Goal: Task Accomplishment & Management: Manage account settings

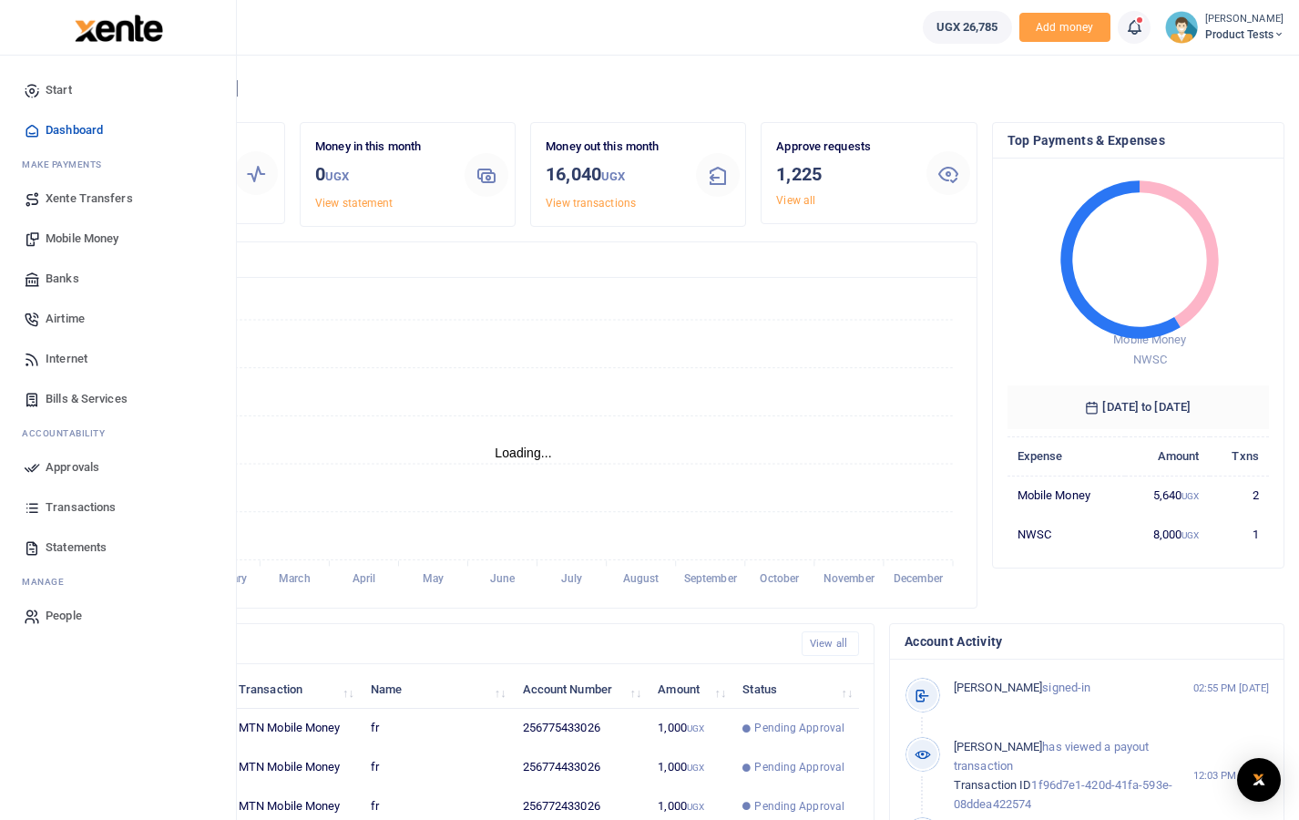
scroll to position [15, 15]
click at [61, 465] on span "Approvals" at bounding box center [73, 467] width 54 height 18
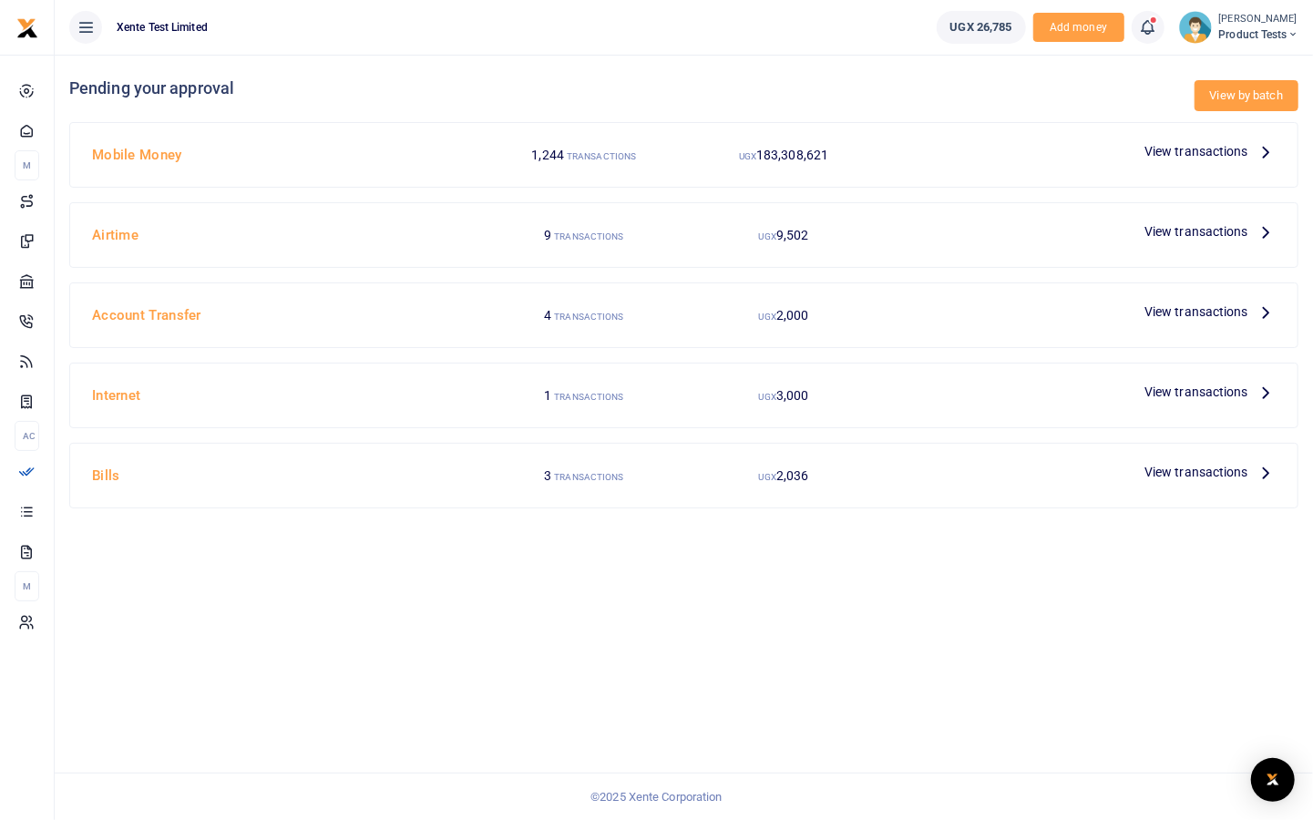
click at [1228, 98] on link "View by batch" at bounding box center [1246, 95] width 104 height 31
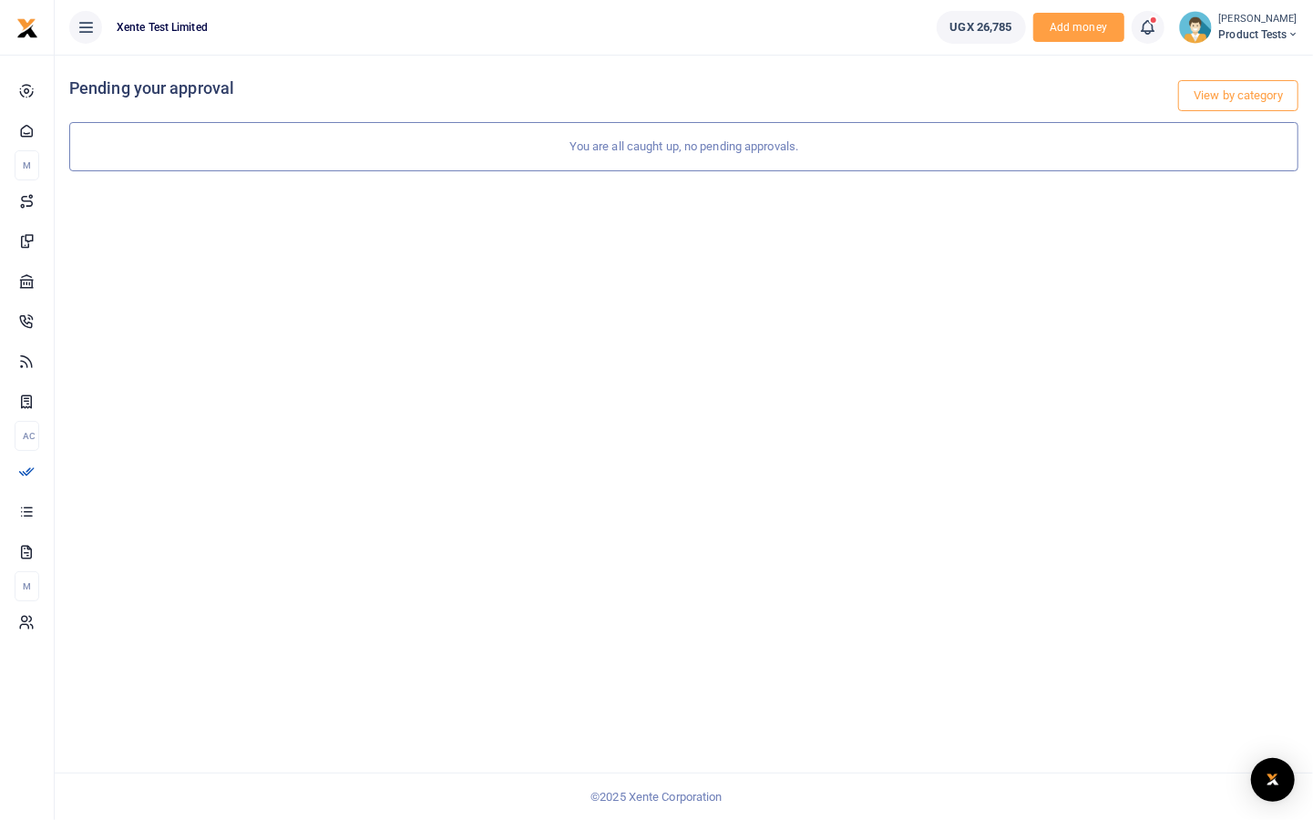
click at [95, 22] on button at bounding box center [85, 27] width 33 height 33
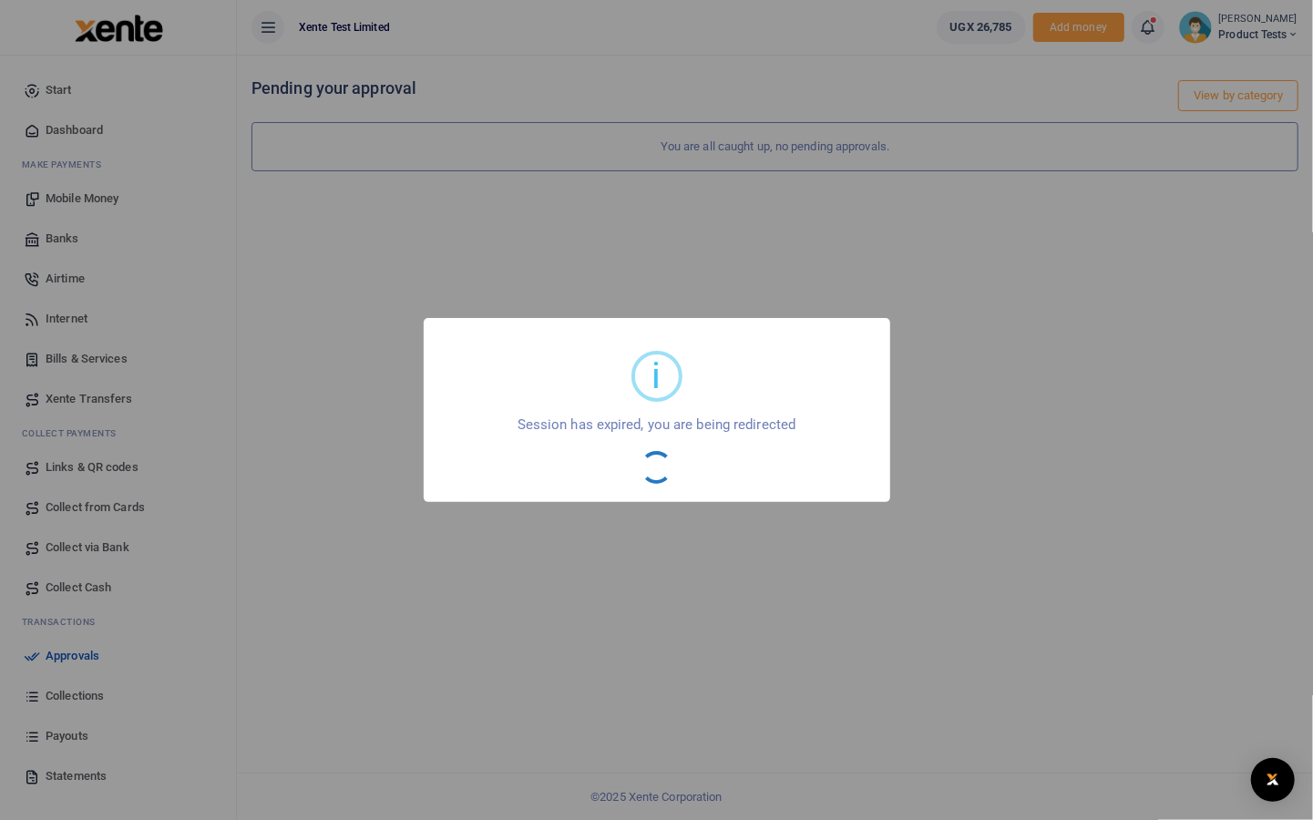
drag, startPoint x: 385, startPoint y: 200, endPoint x: 331, endPoint y: 173, distance: 61.1
click at [382, 200] on div "i × Session has expired, you are being redirected OK No Cancel" at bounding box center [656, 410] width 1313 height 820
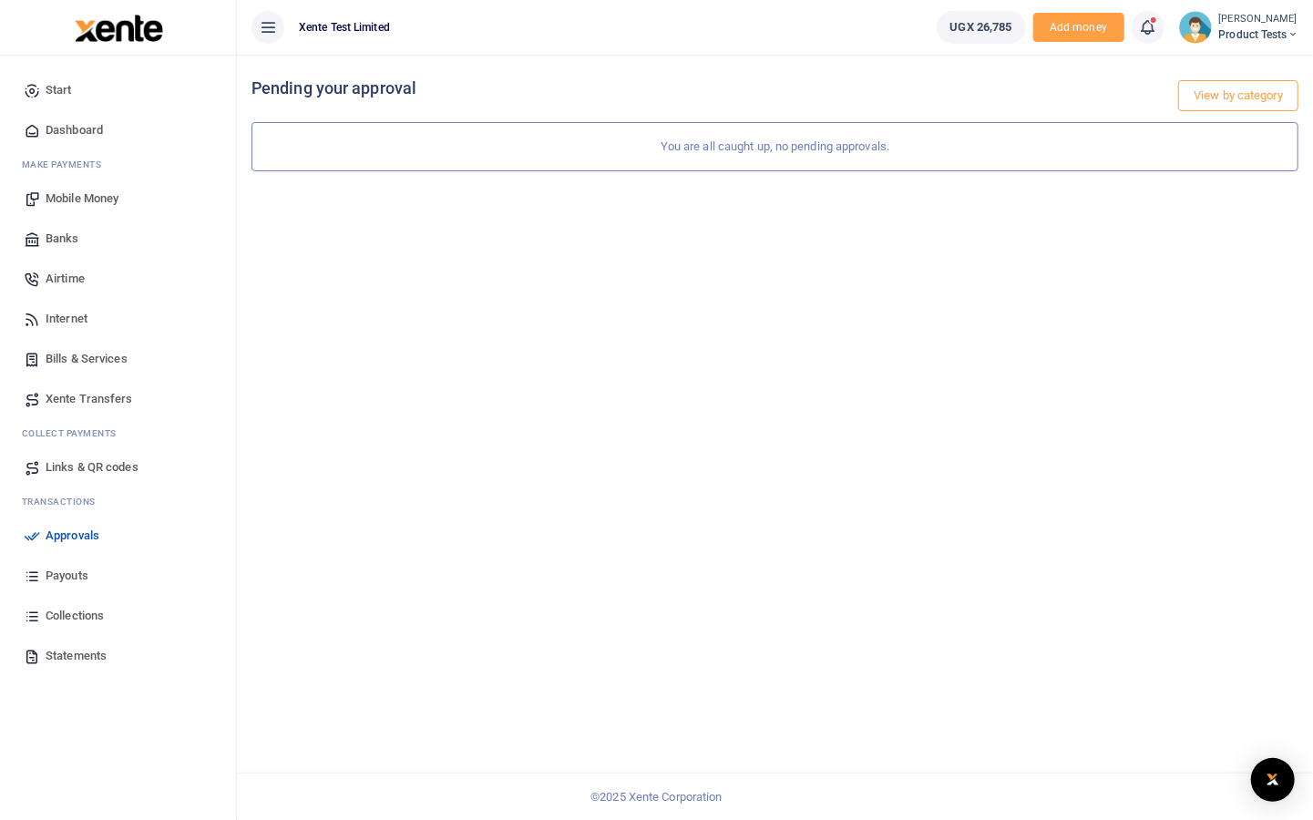
click at [1219, 27] on span "Product Tests" at bounding box center [1258, 34] width 79 height 16
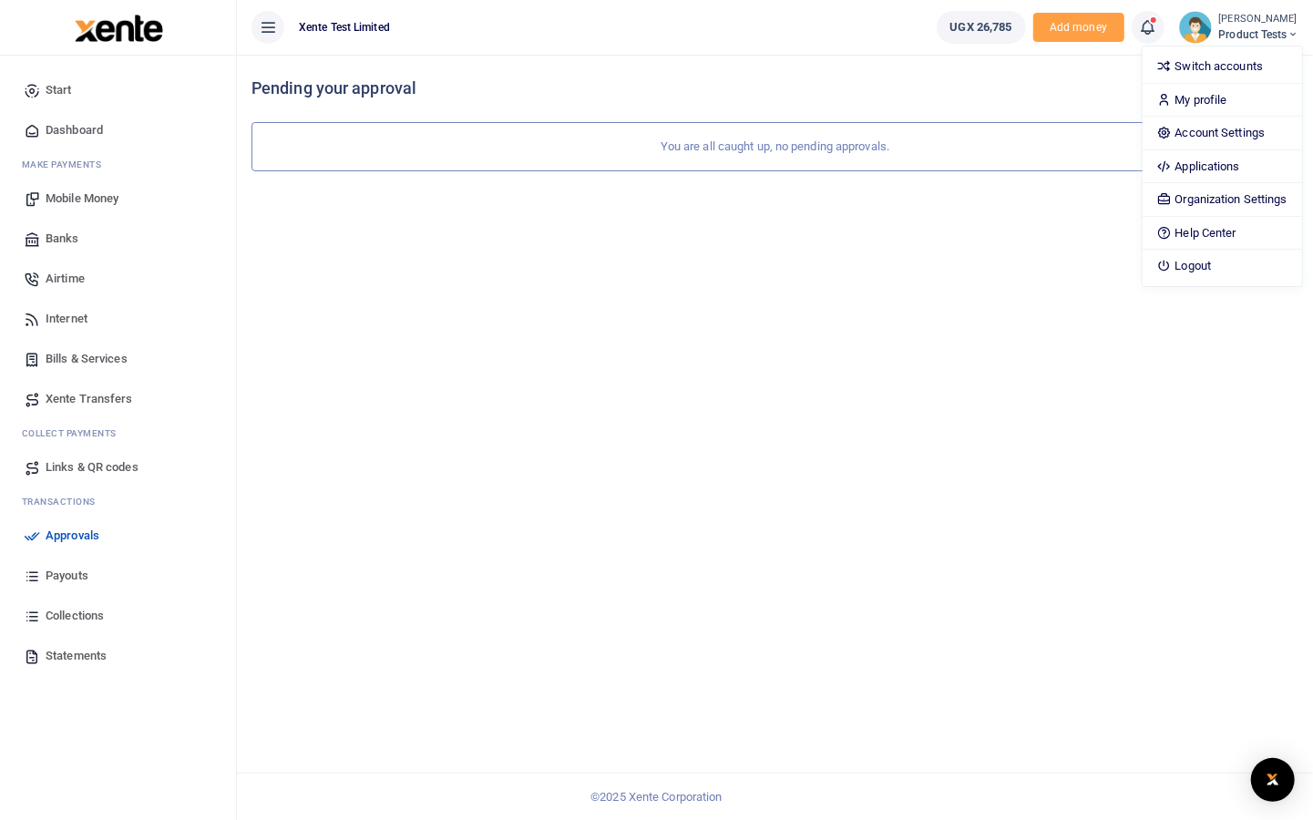
click at [620, 302] on div "View by category Pending your approval You are all caught up, no pending approv…" at bounding box center [775, 437] width 1076 height 765
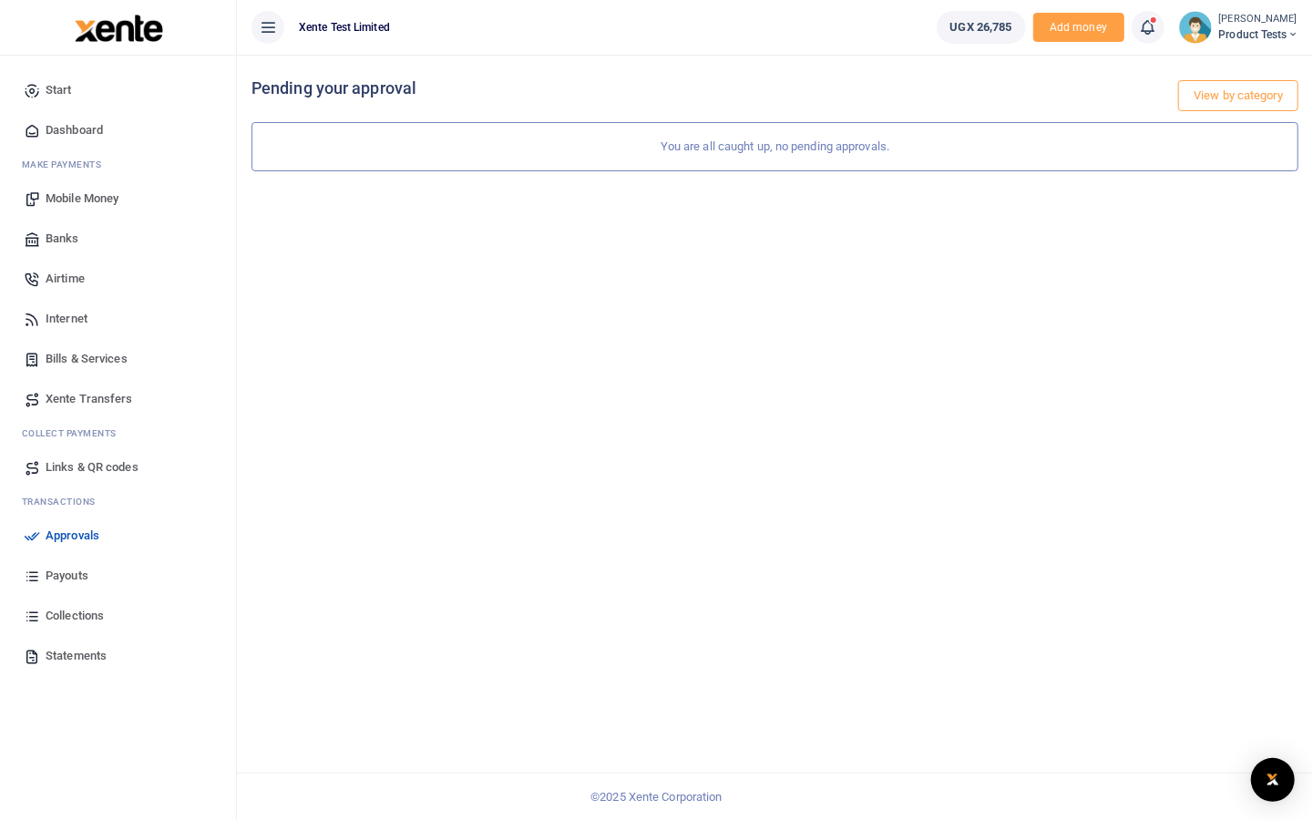
drag, startPoint x: 56, startPoint y: 85, endPoint x: 612, endPoint y: 468, distance: 675.8
click at [612, 468] on div "View by category Pending your approval You are all caught up, no pending approv…" at bounding box center [775, 437] width 1076 height 765
click at [292, 280] on div "View by category Pending your approval You are all caught up, no pending approv…" at bounding box center [775, 437] width 1076 height 765
drag, startPoint x: 72, startPoint y: 570, endPoint x: 429, endPoint y: 450, distance: 376.7
click at [429, 450] on div "View by category Pending your approval You are all caught up, no pending approv…" at bounding box center [775, 437] width 1076 height 765
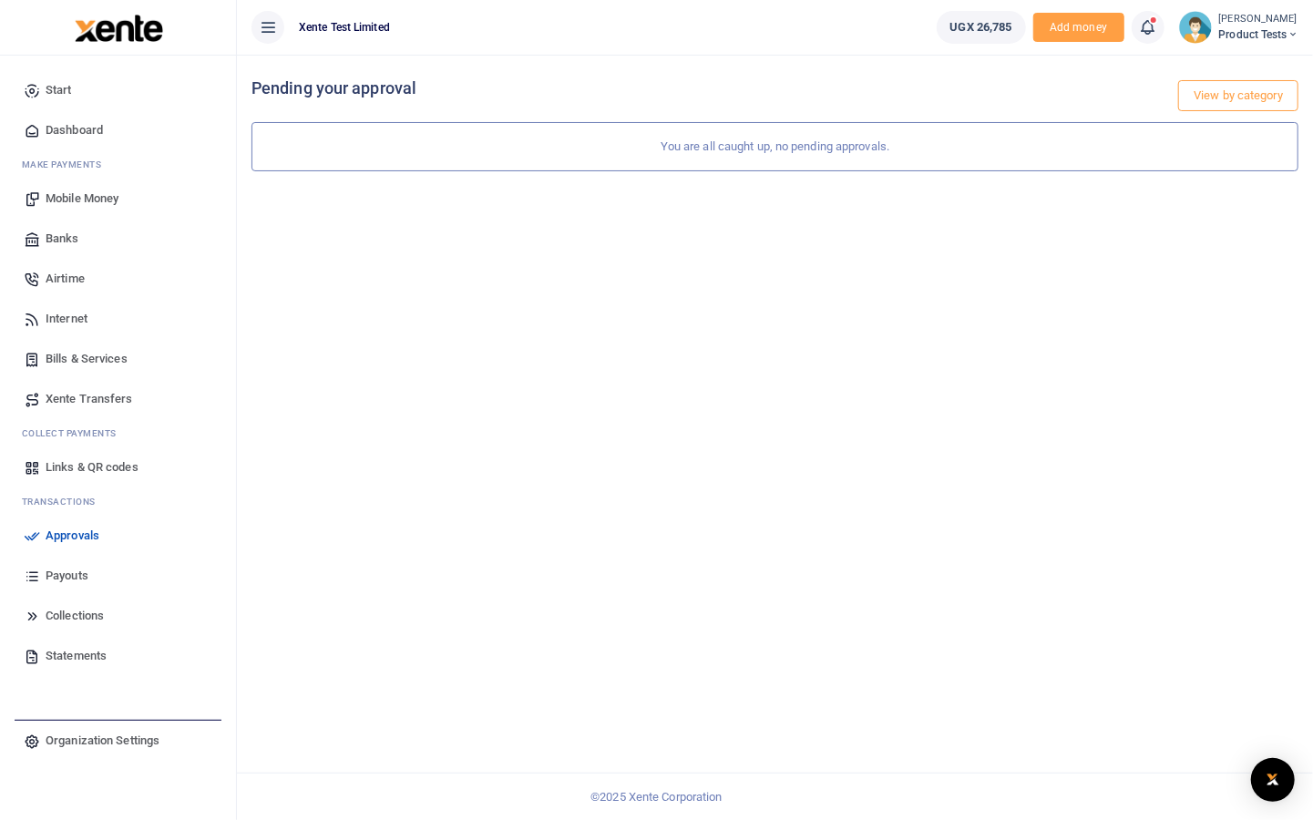
drag, startPoint x: 56, startPoint y: 579, endPoint x: 348, endPoint y: 561, distance: 292.9
click at [348, 561] on div "View by category Pending your approval You are all caught up, no pending approv…" at bounding box center [775, 437] width 1076 height 765
click at [272, 15] on button at bounding box center [267, 27] width 33 height 33
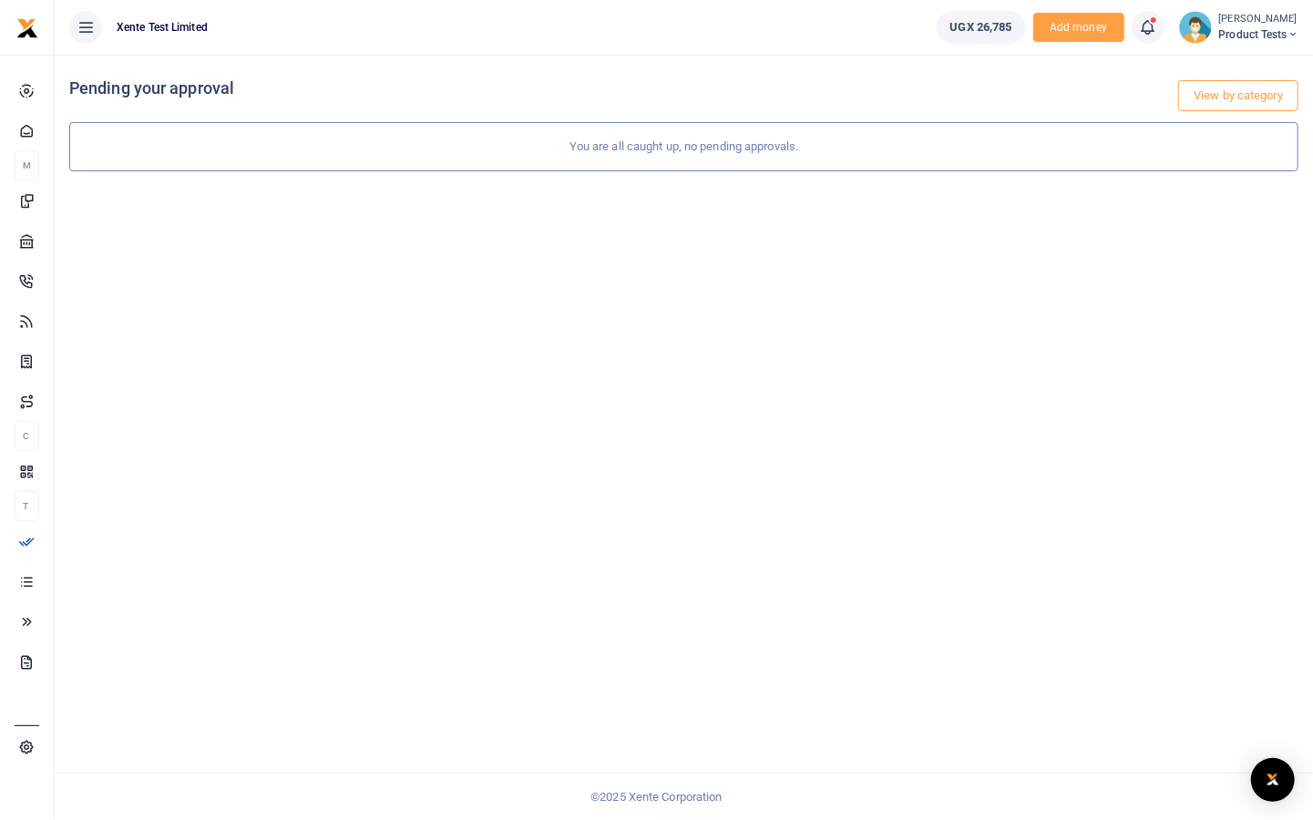
click at [81, 26] on icon at bounding box center [86, 27] width 18 height 20
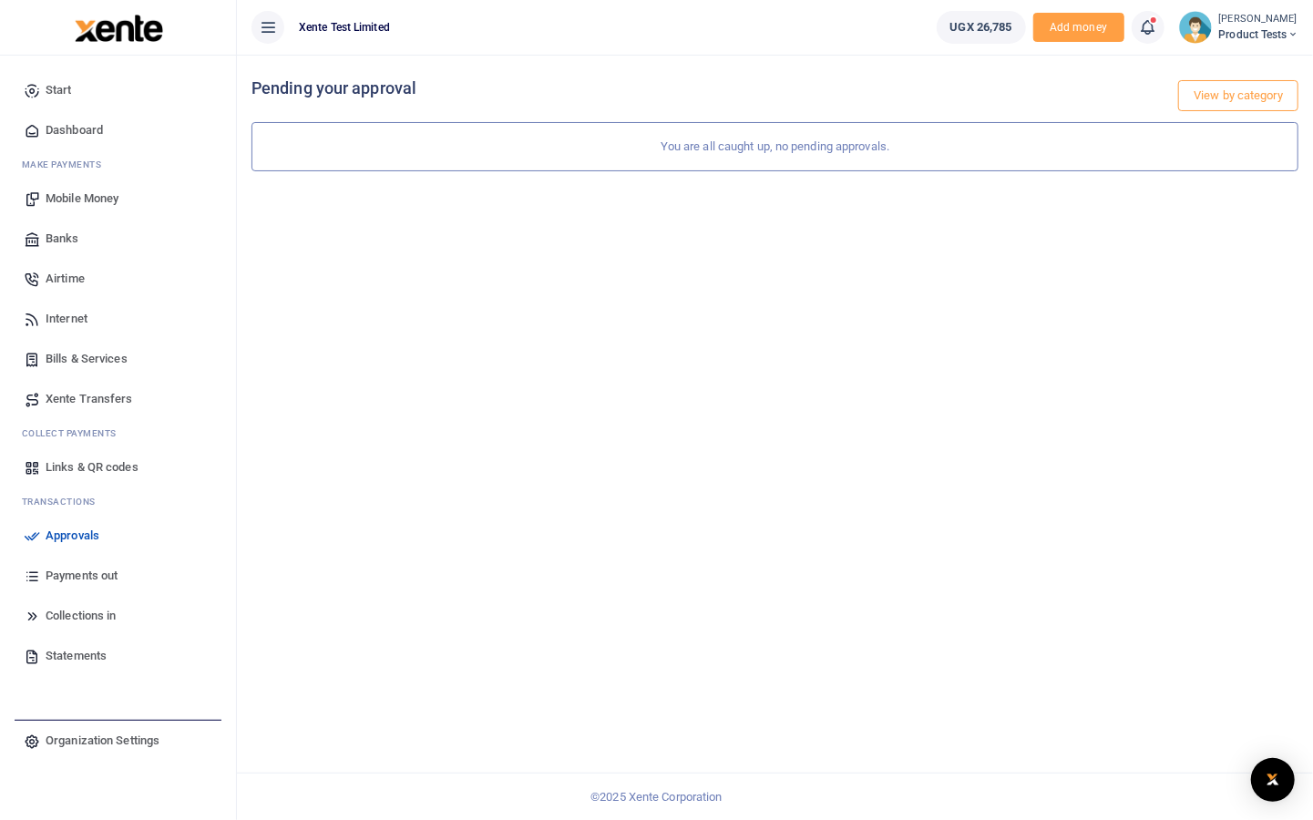
click at [372, 249] on div "View by category Pending your approval You are all caught up, no pending approv…" at bounding box center [775, 437] width 1076 height 765
click at [262, 26] on icon at bounding box center [268, 27] width 18 height 20
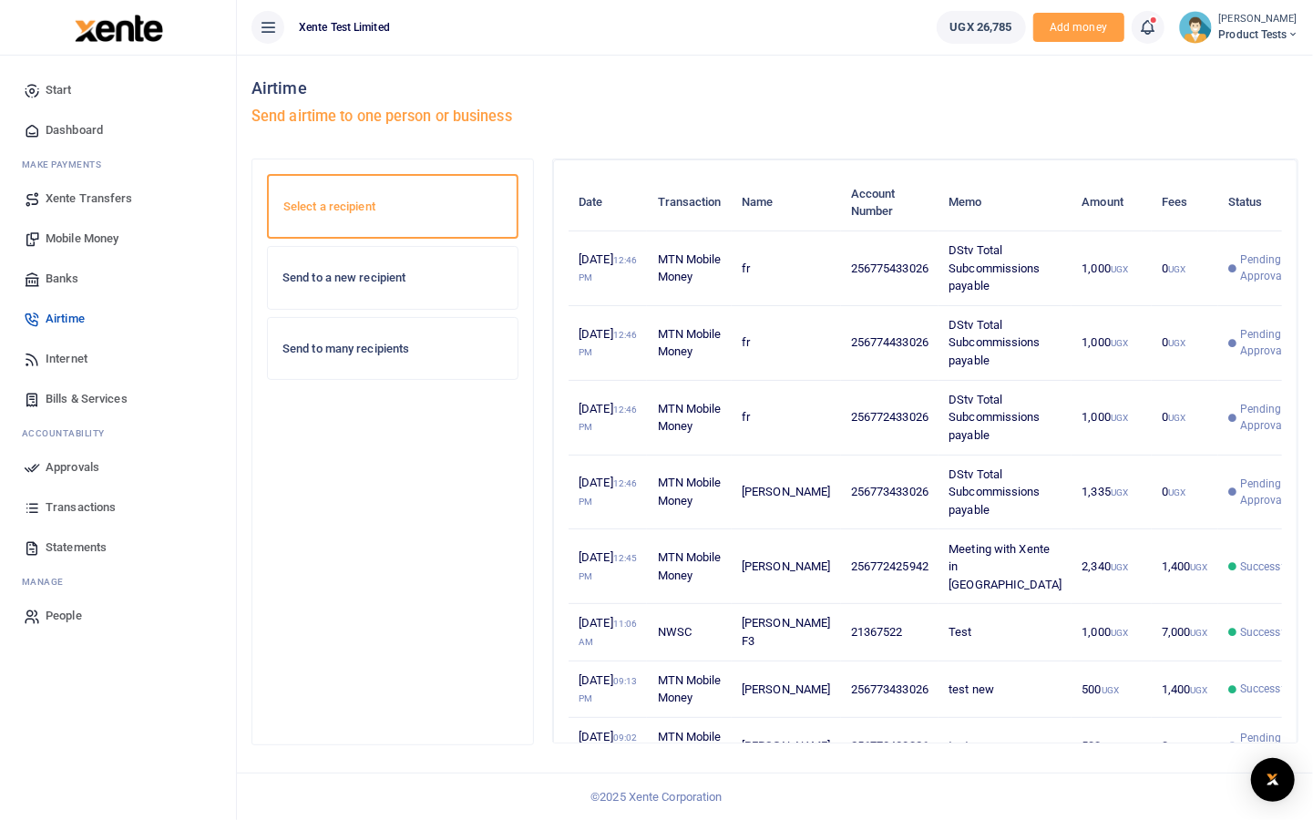
click at [276, 17] on icon at bounding box center [268, 27] width 18 height 20
click at [268, 26] on icon at bounding box center [268, 27] width 18 height 20
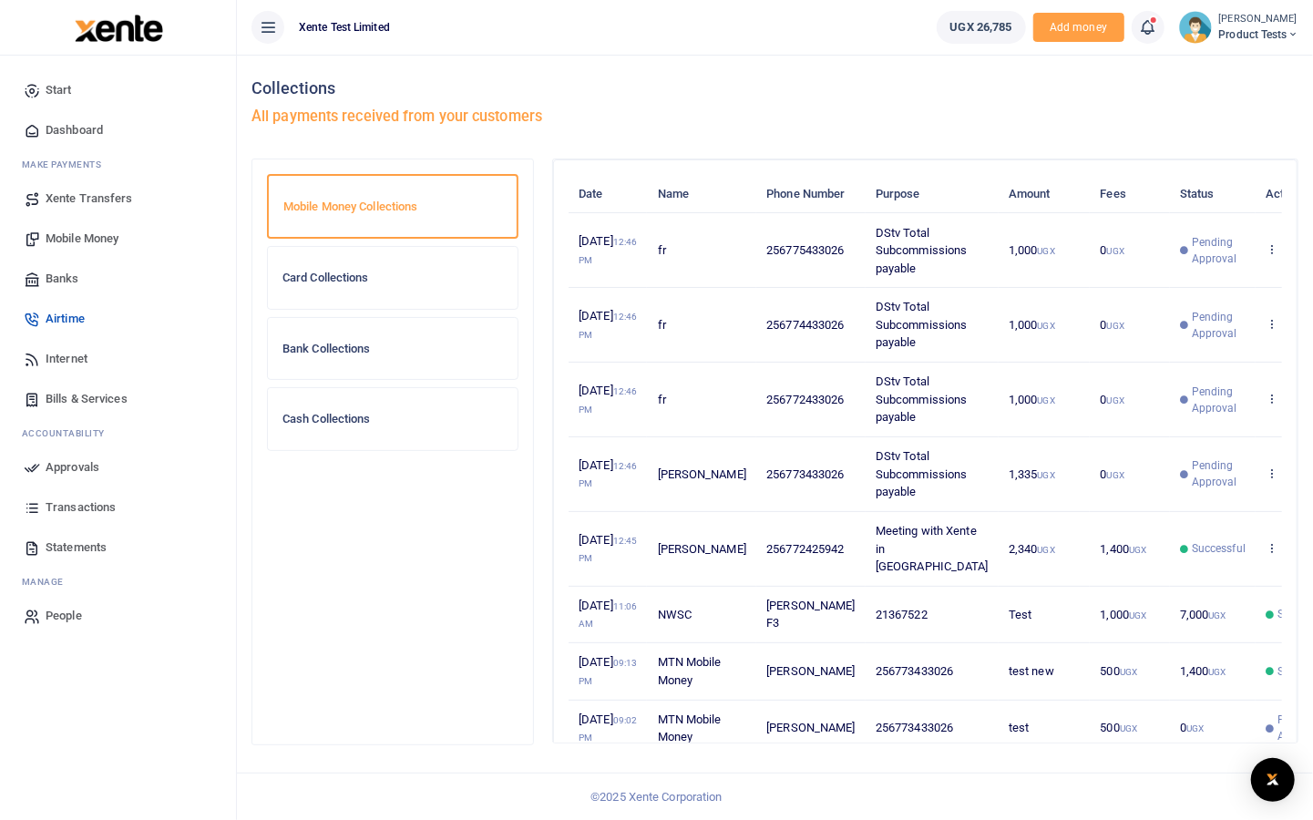
click at [271, 36] on icon at bounding box center [268, 27] width 18 height 20
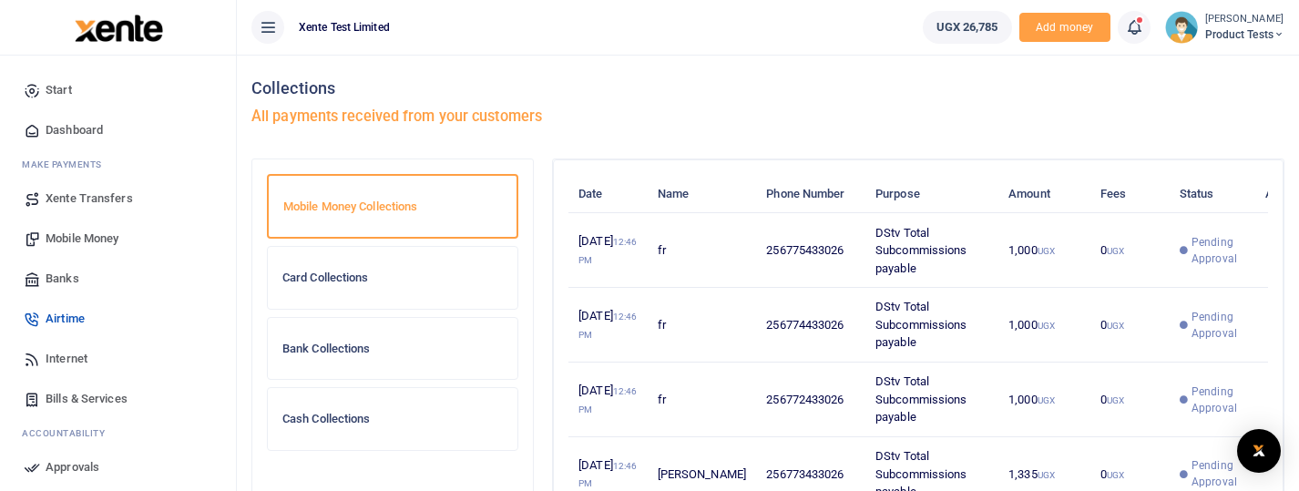
click at [266, 20] on icon at bounding box center [268, 27] width 18 height 20
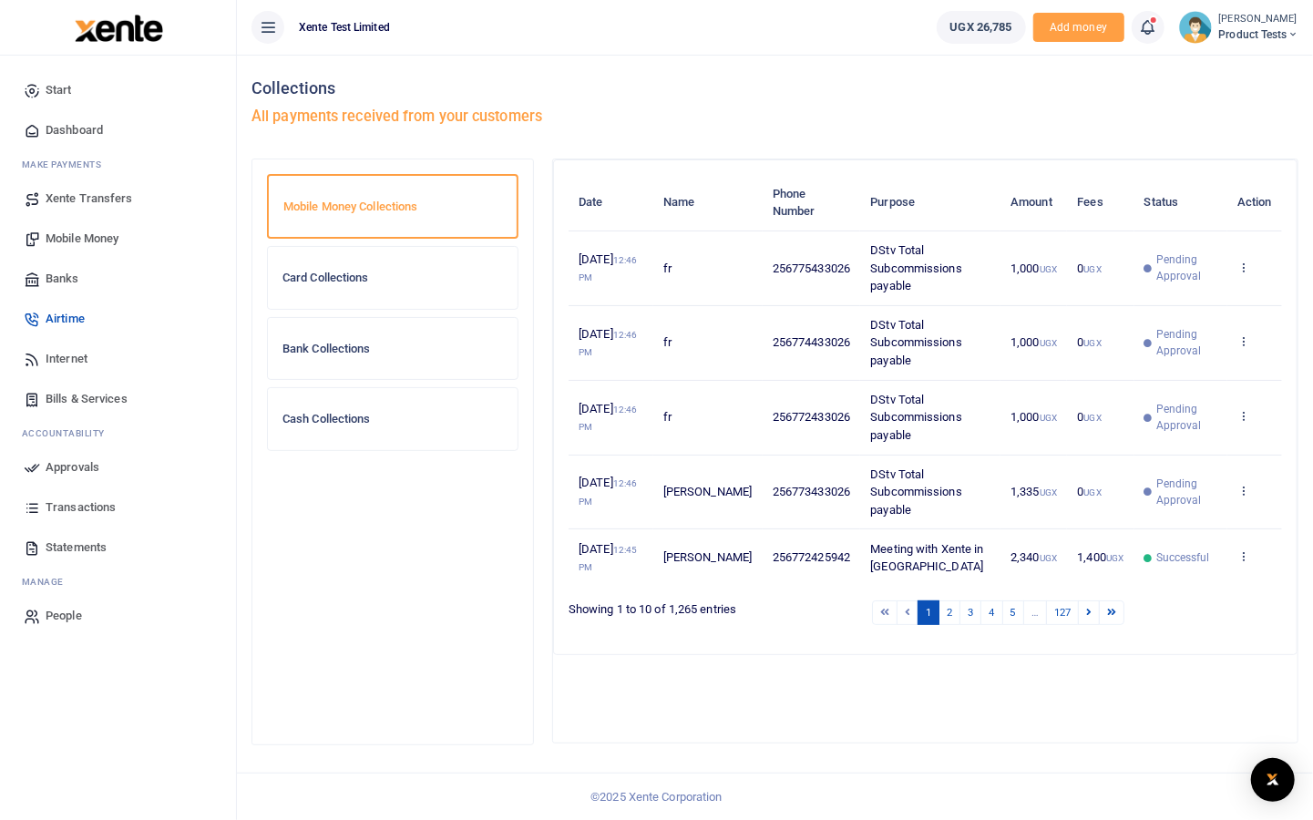
click at [267, 41] on button at bounding box center [267, 27] width 33 height 33
click at [276, 25] on icon at bounding box center [268, 27] width 18 height 20
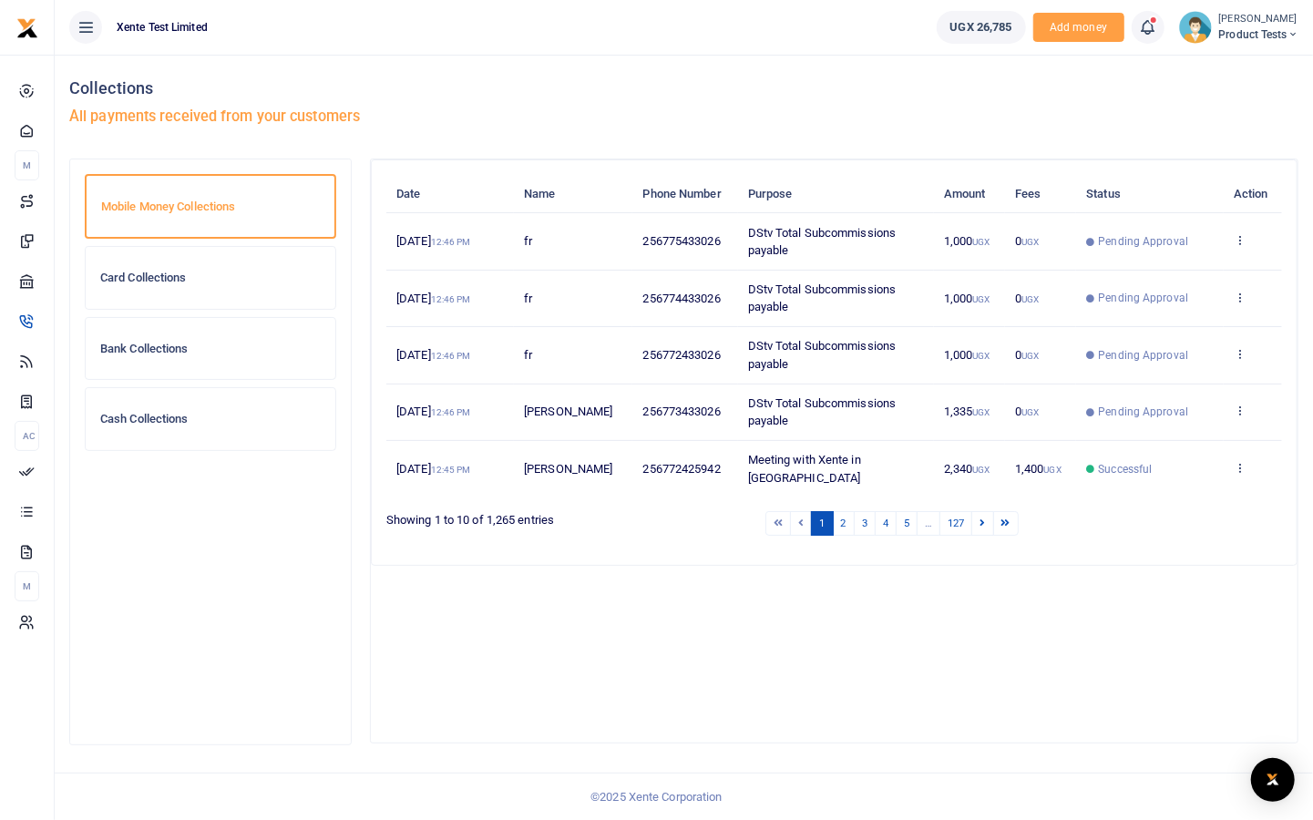
click at [923, 609] on div at bounding box center [833, 594] width 941 height 29
click at [761, 652] on div "Date Name Phone Number Purpose Amount Fees Status Action 3rd Sep 2025 12:46 PM …" at bounding box center [834, 450] width 926 height 583
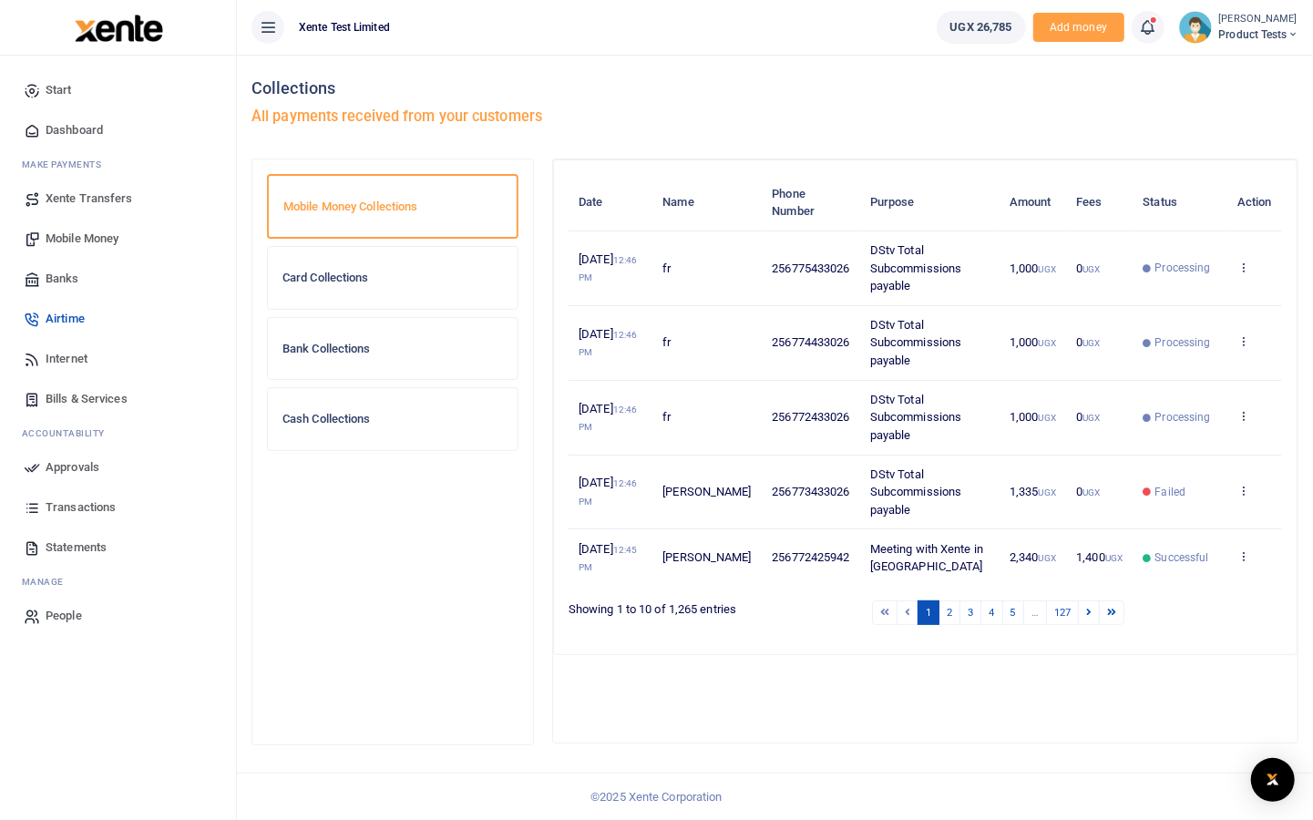
click at [271, 37] on button at bounding box center [267, 27] width 33 height 33
click at [278, 29] on button at bounding box center [267, 27] width 33 height 33
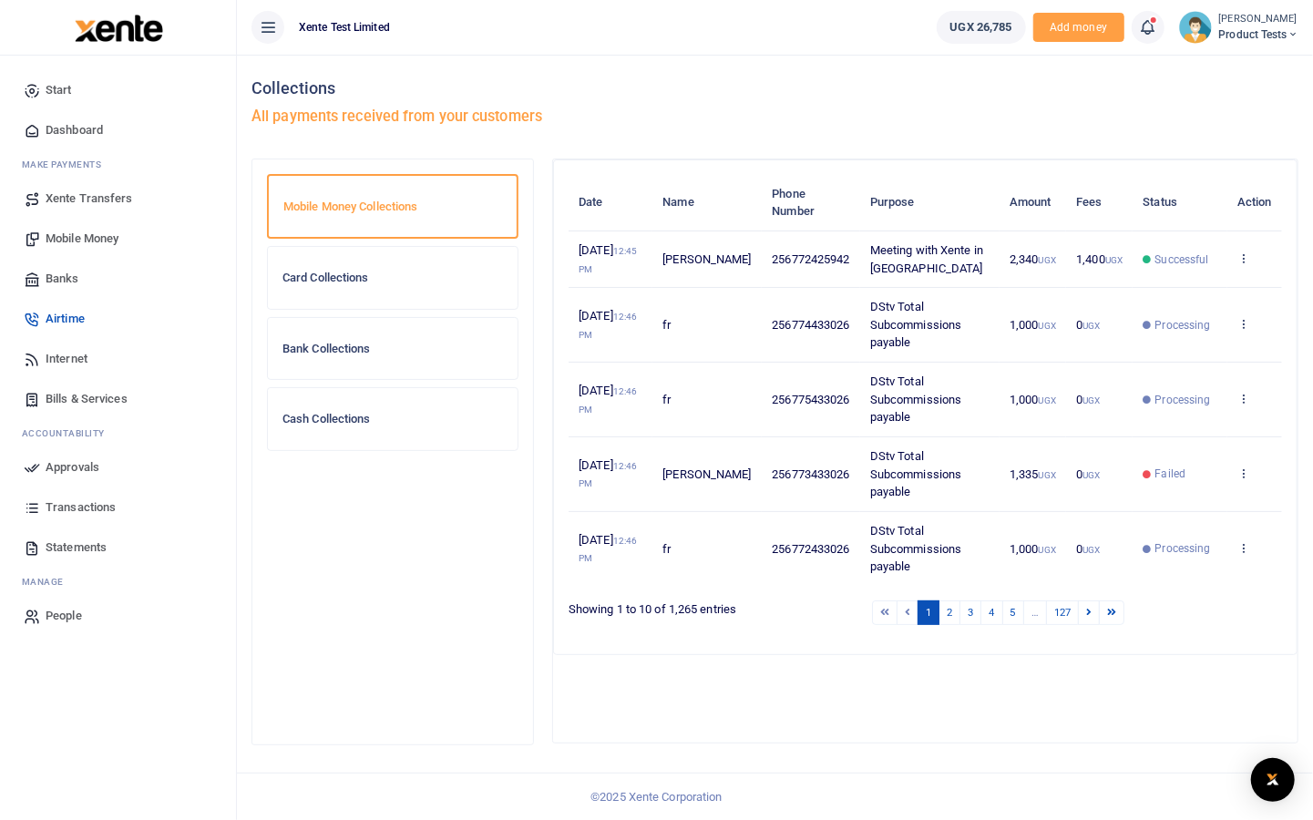
click at [281, 30] on button at bounding box center [267, 27] width 33 height 33
drag, startPoint x: 269, startPoint y: 31, endPoint x: 261, endPoint y: 44, distance: 14.7
click at [269, 31] on icon at bounding box center [268, 27] width 18 height 20
click at [265, 27] on icon at bounding box center [268, 27] width 18 height 20
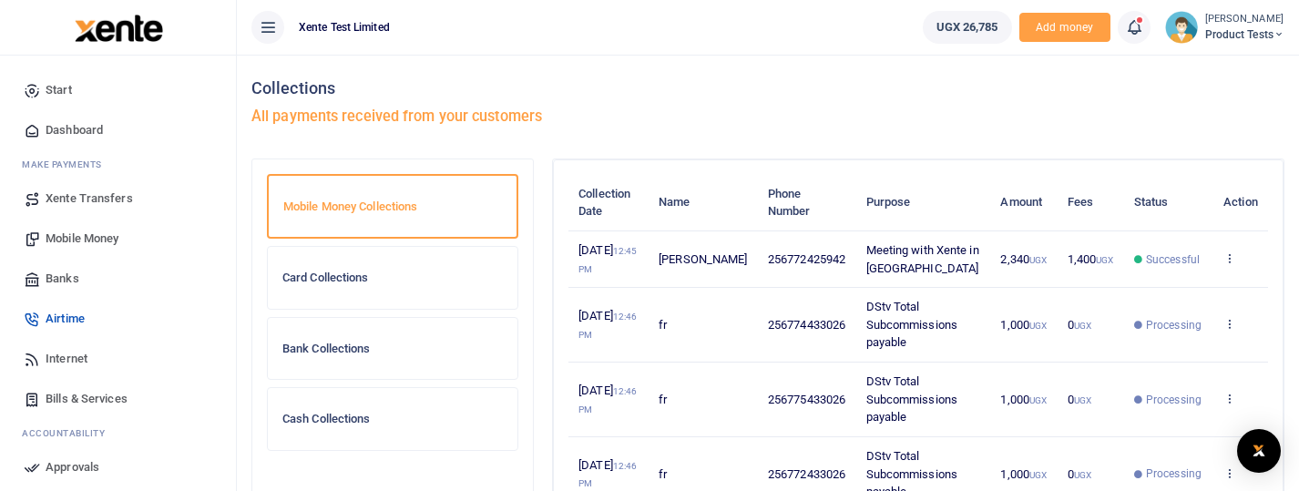
click at [274, 20] on icon at bounding box center [268, 27] width 18 height 20
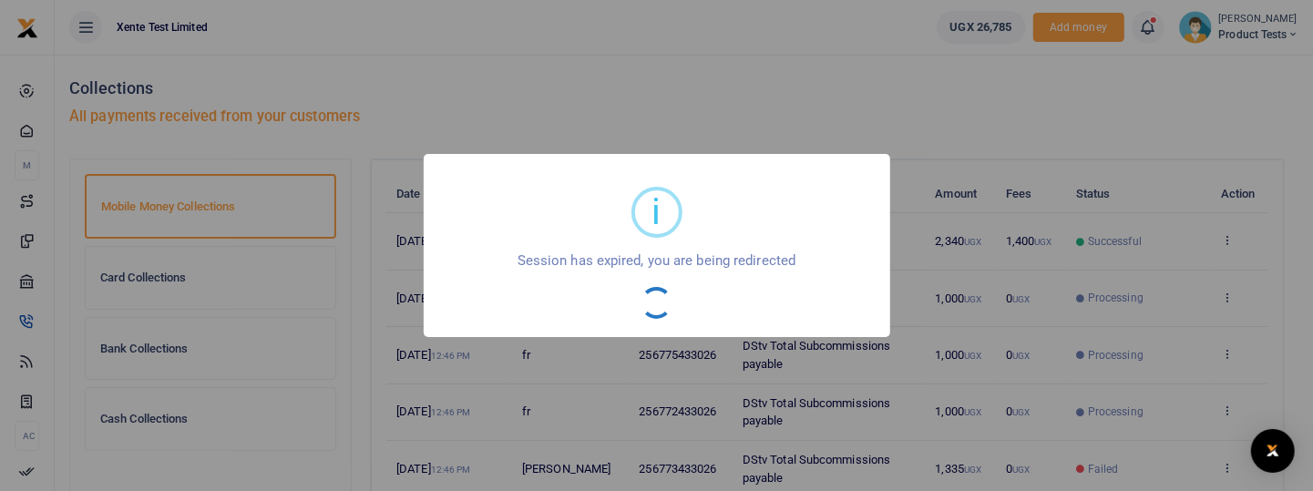
click at [226, 71] on div "i × Session has expired, you are being redirected OK No Cancel" at bounding box center [656, 245] width 1313 height 491
drag, startPoint x: 43, startPoint y: 69, endPoint x: 15, endPoint y: 1, distance: 73.6
click at [39, 63] on div "i × Session has expired, you are being redirected OK No Cancel" at bounding box center [656, 245] width 1313 height 491
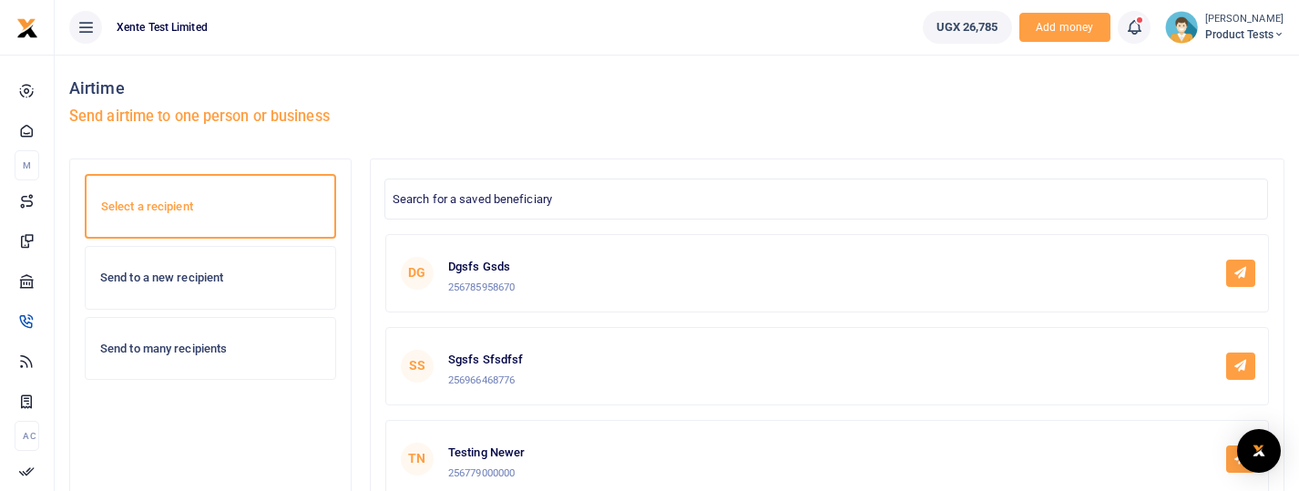
click at [132, 288] on div "Send to a new recipient" at bounding box center [211, 278] width 250 height 62
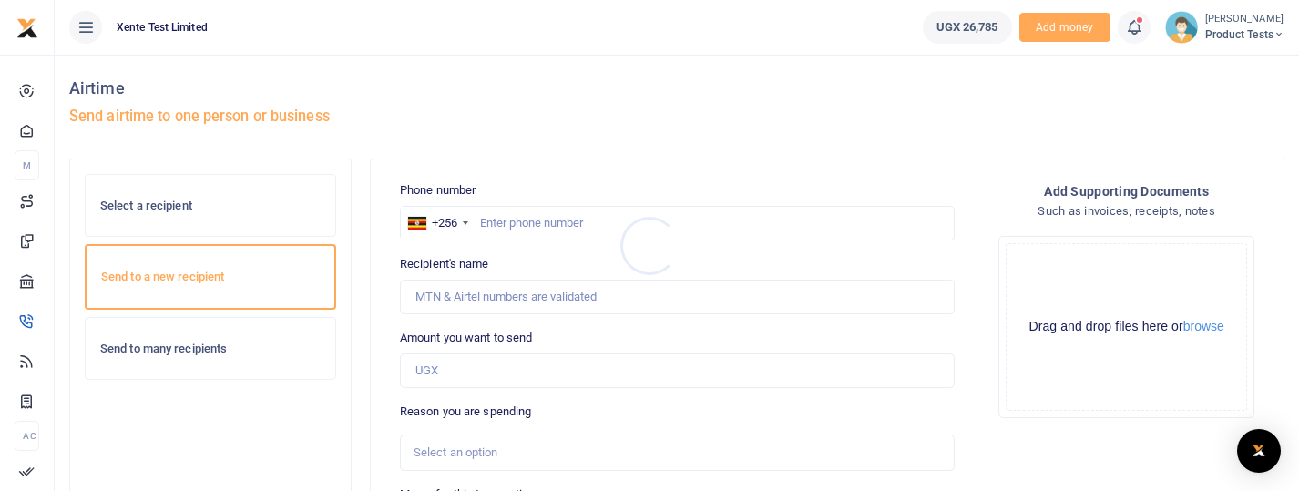
click at [143, 199] on div at bounding box center [649, 245] width 1299 height 491
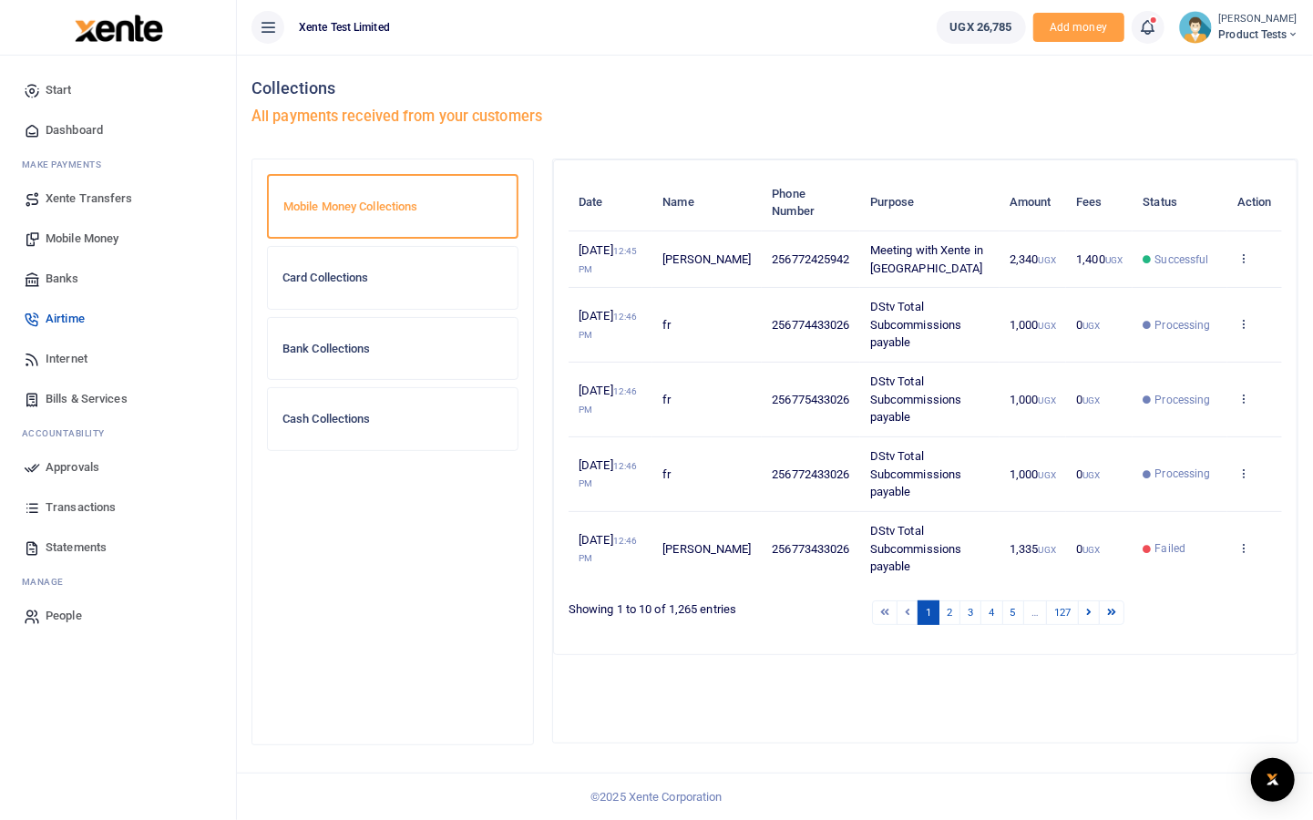
click at [277, 35] on button at bounding box center [267, 27] width 33 height 33
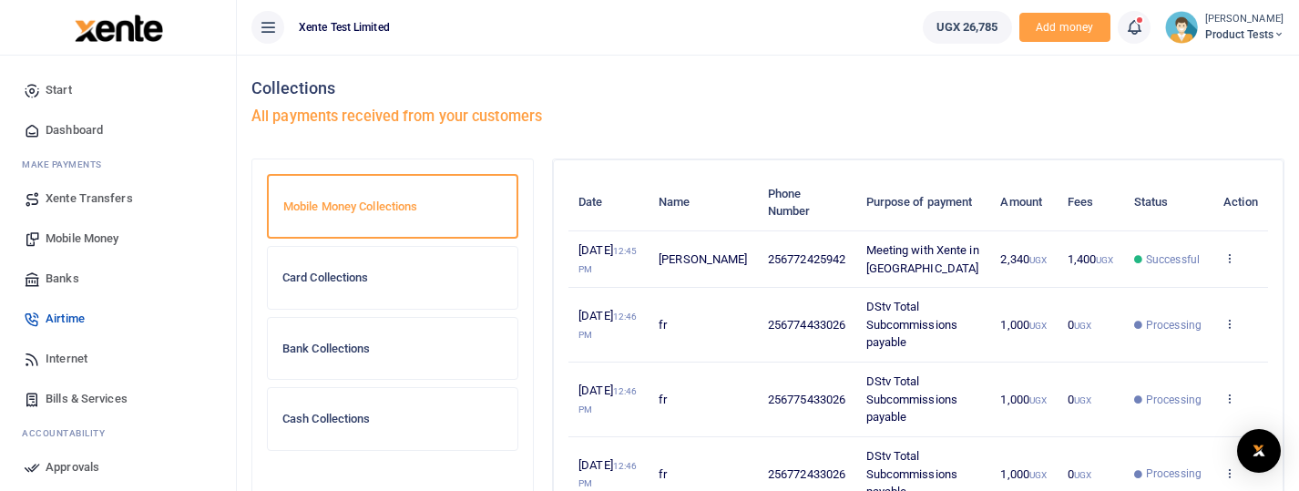
click at [274, 27] on icon at bounding box center [268, 27] width 18 height 20
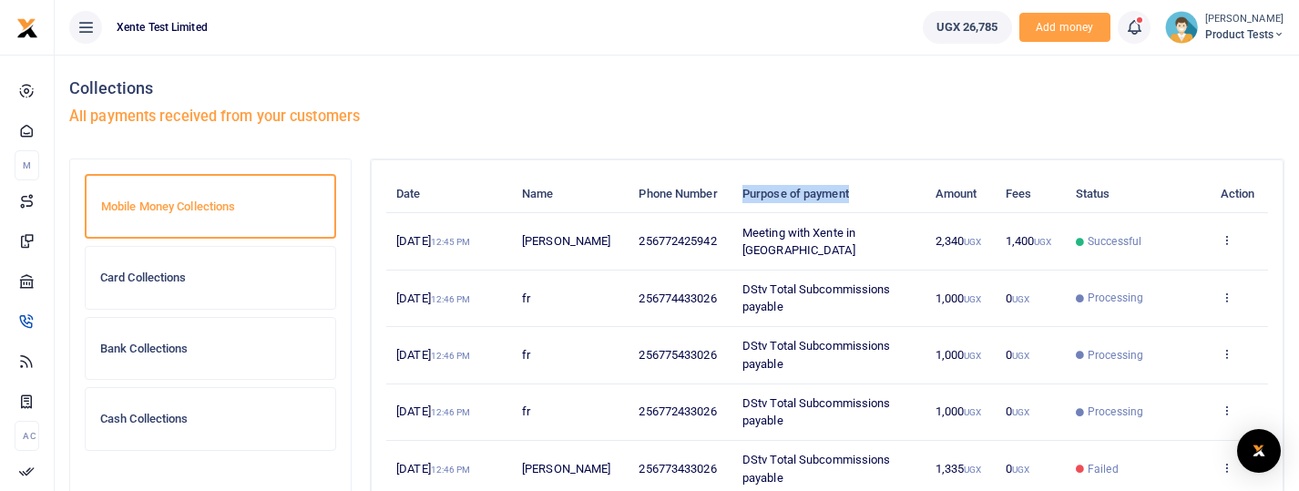
drag, startPoint x: 859, startPoint y: 193, endPoint x: 745, endPoint y: 195, distance: 113.9
click at [745, 195] on th "Purpose of payment" at bounding box center [828, 194] width 193 height 38
copy th "Purpose of payment"
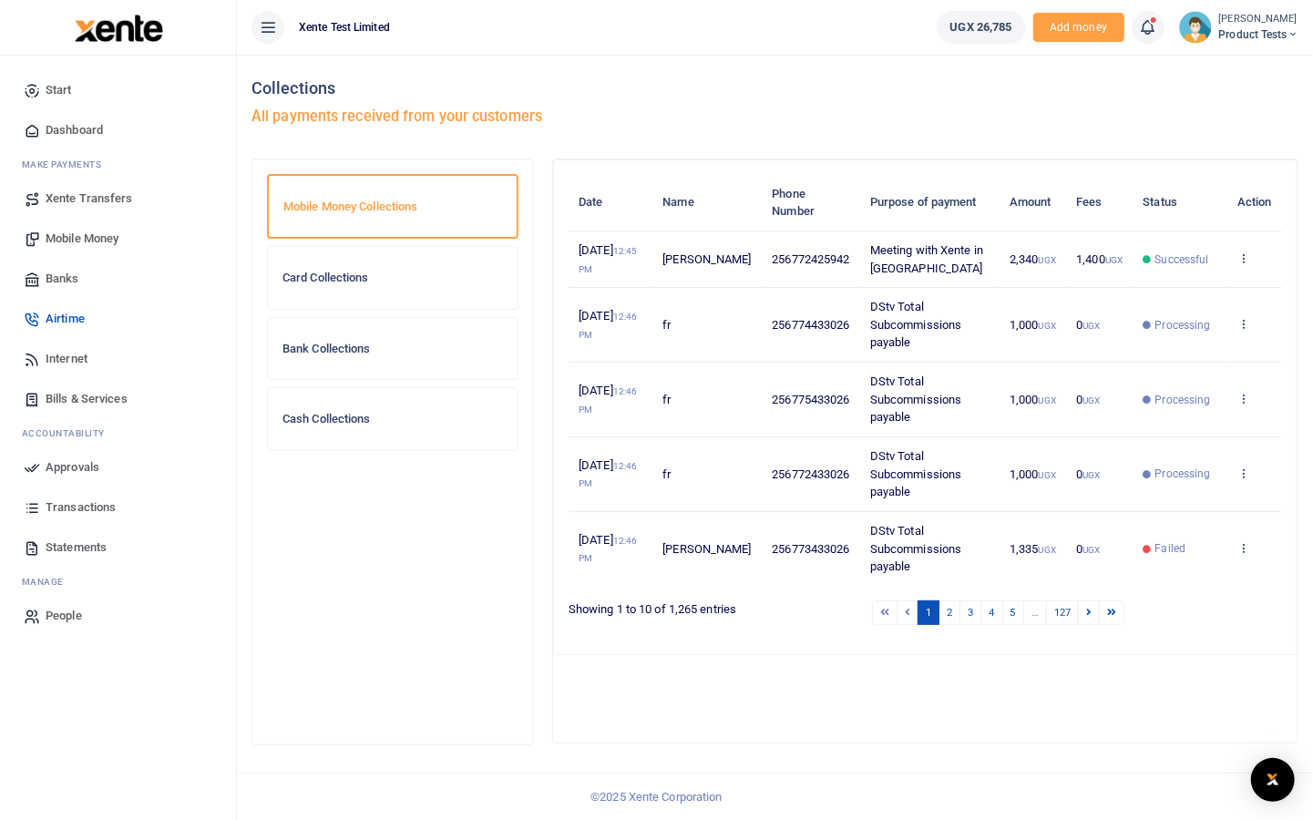
click at [863, 162] on div "Date Name Phone Number Purpose of payment Amount Fees Status Action 3rd Sep 202…" at bounding box center [925, 407] width 742 height 494
click at [265, 17] on icon at bounding box center [268, 27] width 18 height 20
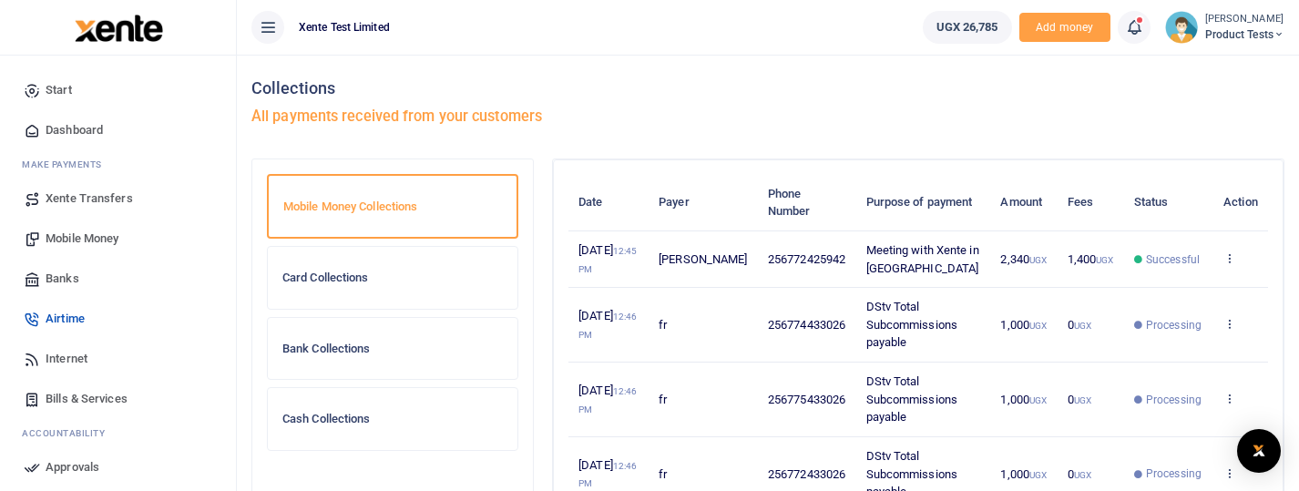
click at [269, 26] on icon at bounding box center [268, 27] width 18 height 20
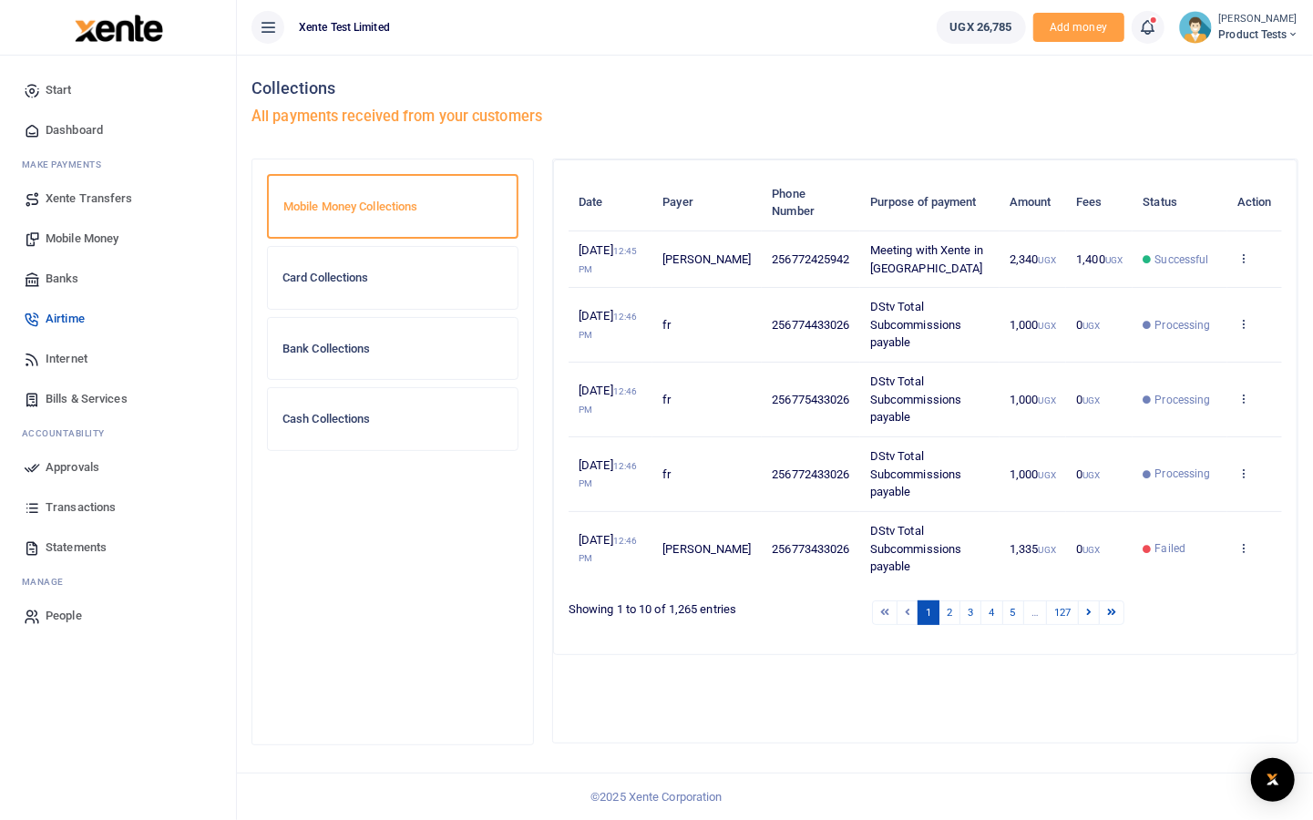
click at [255, 35] on button at bounding box center [267, 27] width 33 height 33
click at [269, 31] on icon at bounding box center [268, 27] width 18 height 20
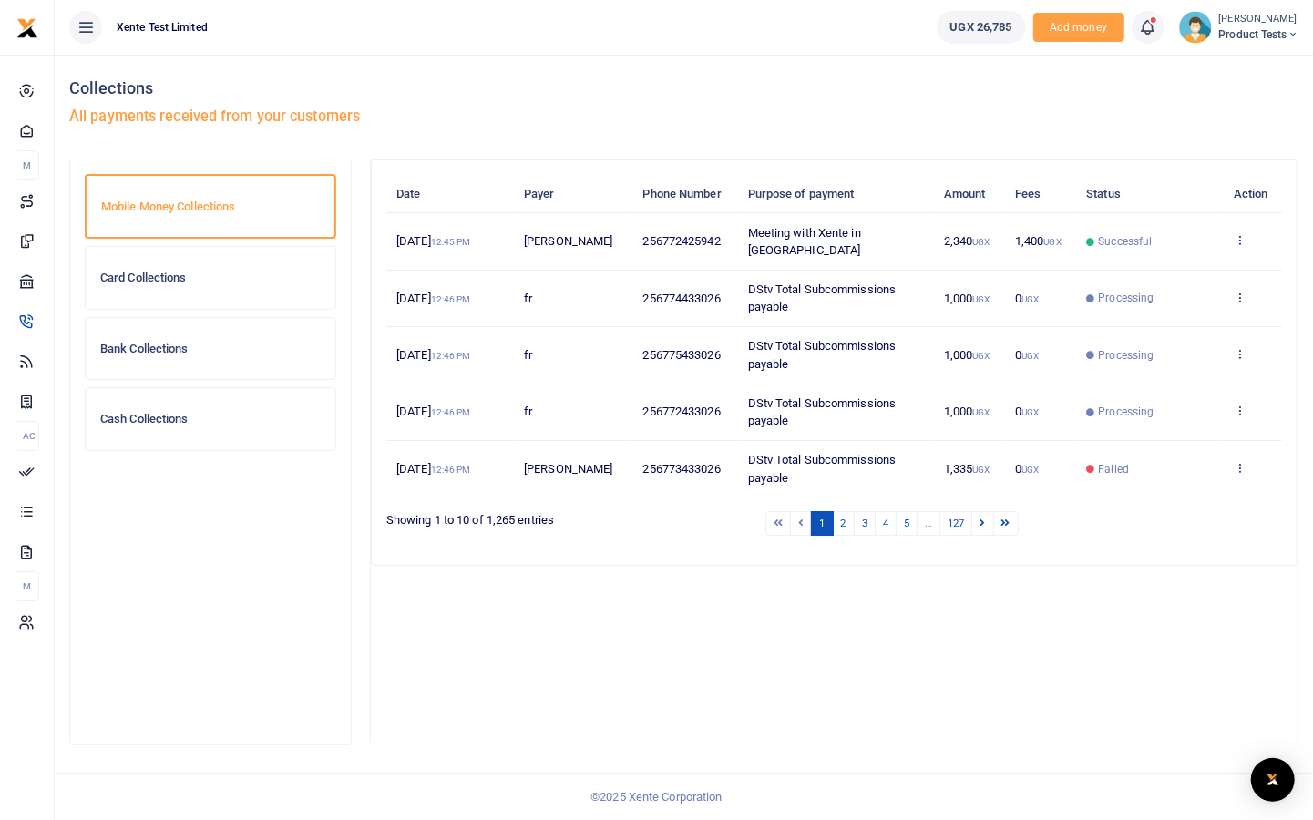
click at [1243, 240] on icon at bounding box center [1239, 239] width 12 height 13
click at [1156, 490] on div "Date Payer Phone Number Purpose of payment Amount Fees Status Action 3rd Sep 20…" at bounding box center [834, 450] width 926 height 583
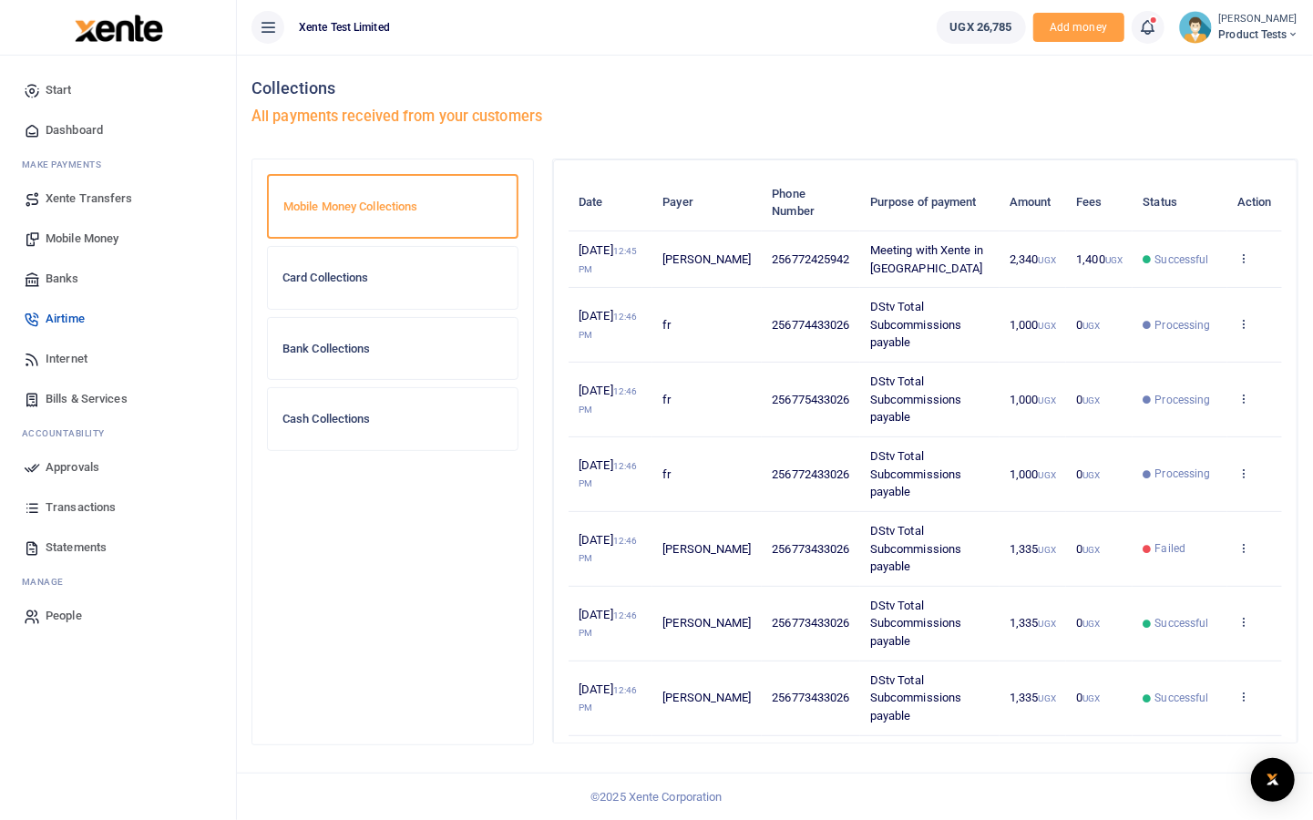
click at [266, 33] on icon at bounding box center [268, 27] width 18 height 20
click at [265, 13] on button at bounding box center [267, 27] width 33 height 33
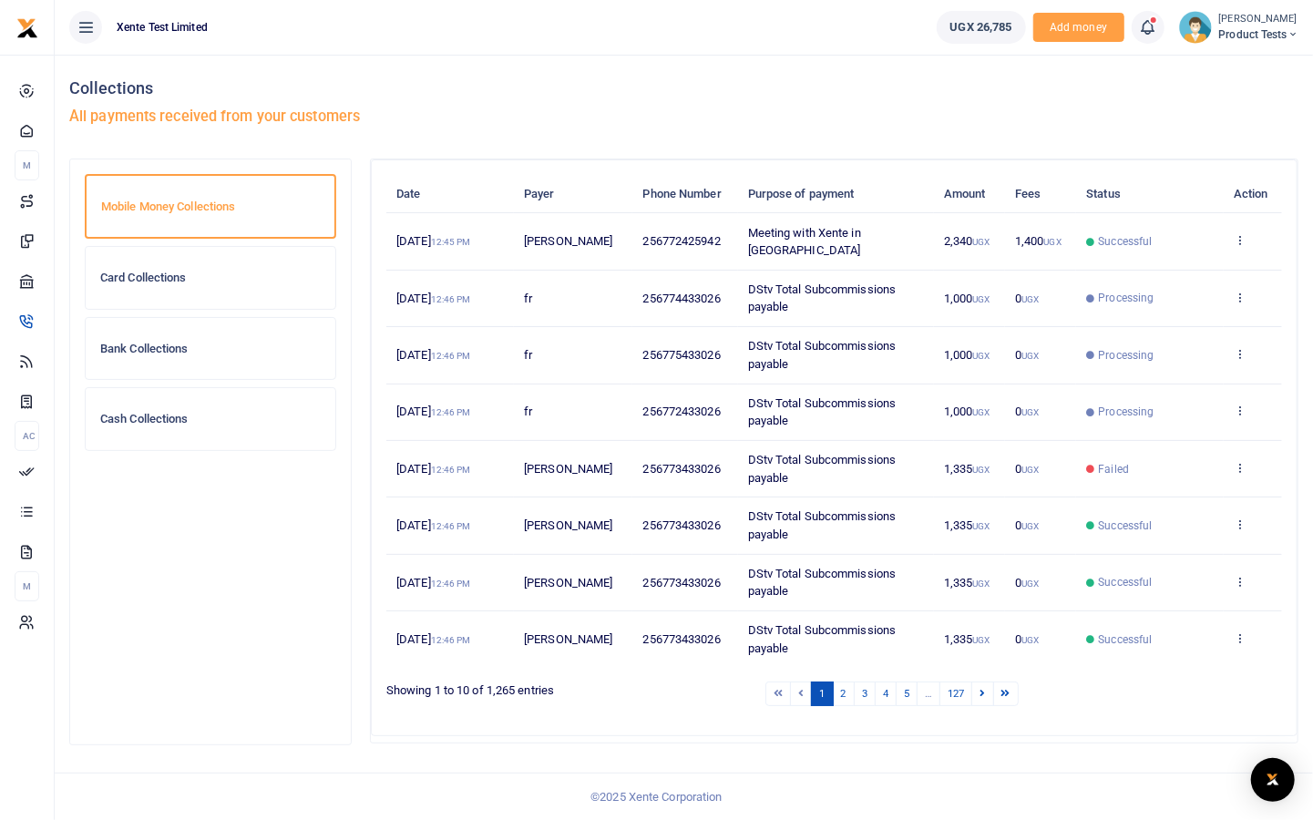
click at [207, 260] on div "Card Collections" at bounding box center [211, 278] width 250 height 62
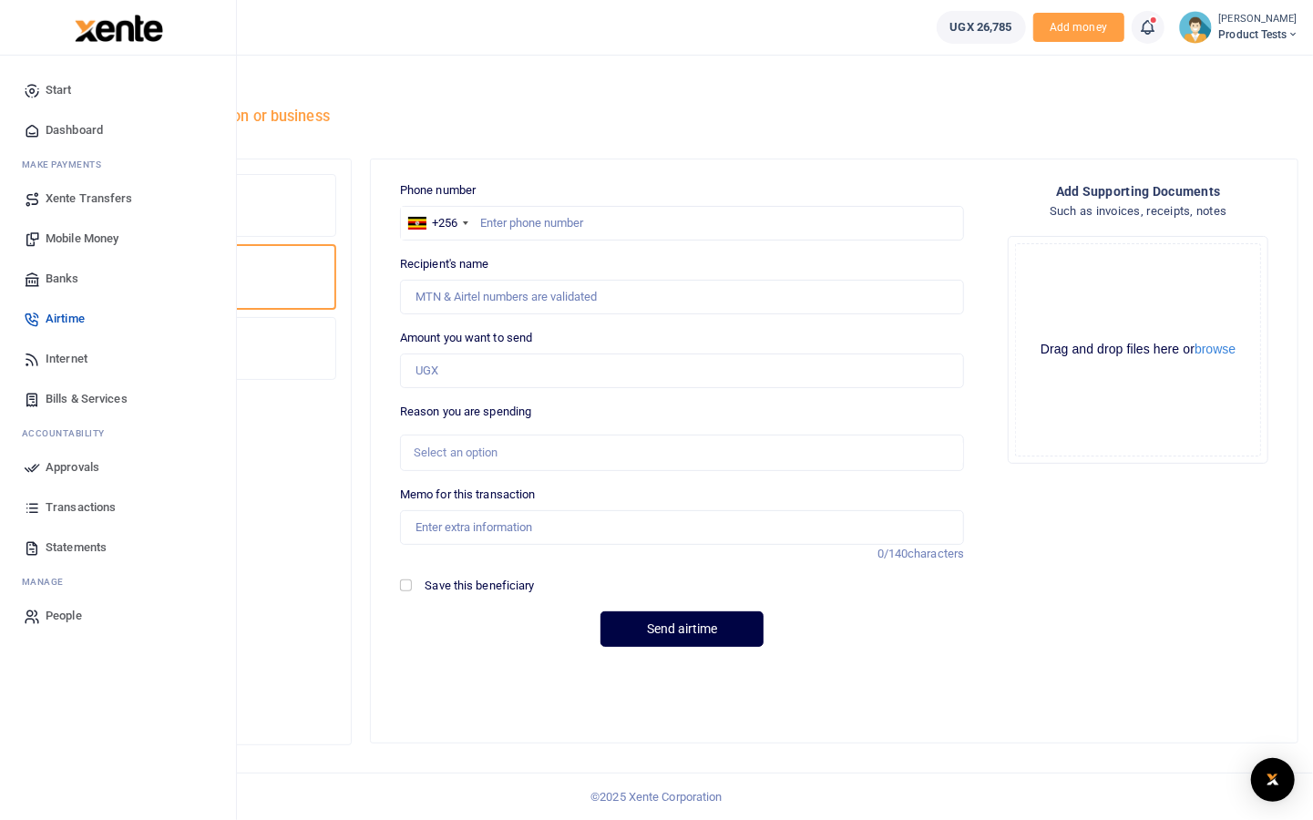
click at [92, 506] on span "Transactions" at bounding box center [81, 507] width 70 height 18
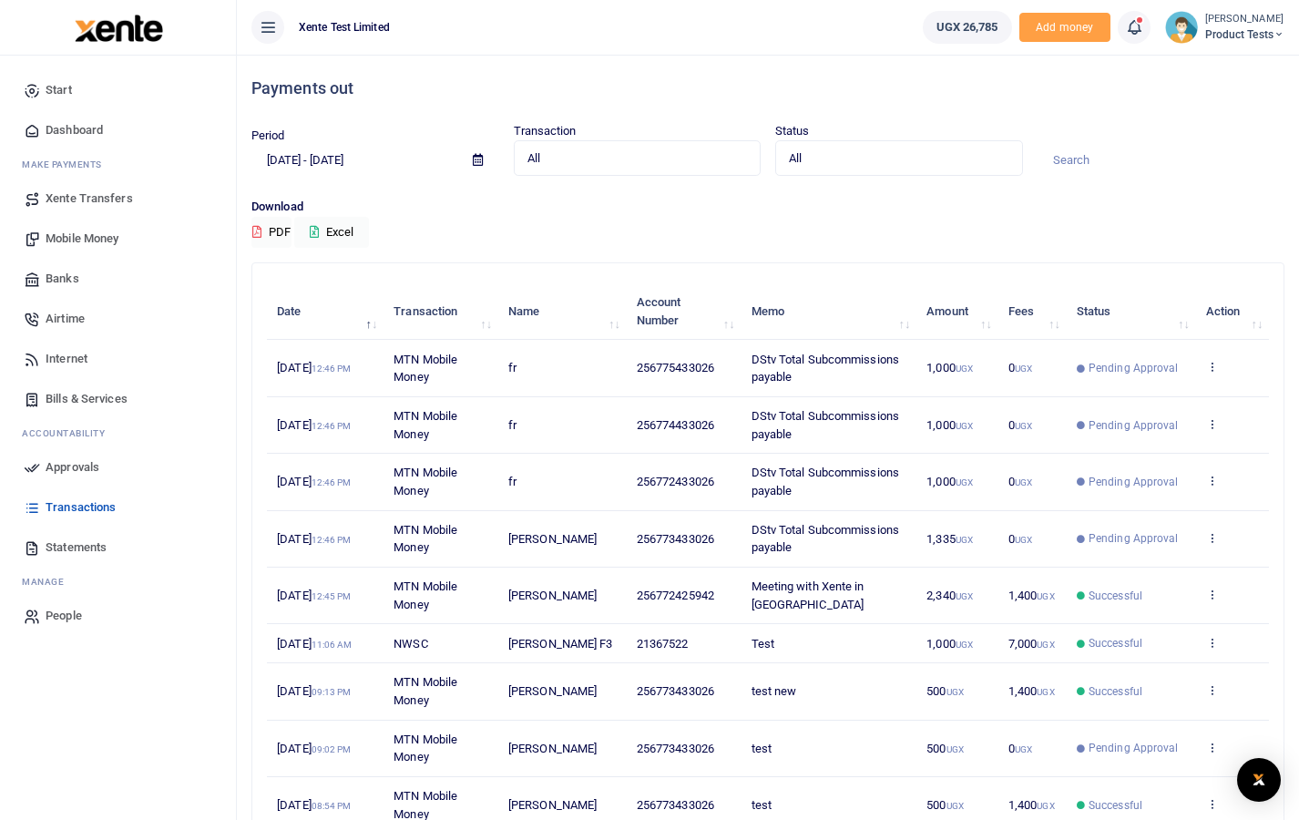
click at [259, 27] on icon at bounding box center [268, 27] width 18 height 20
drag, startPoint x: 268, startPoint y: 21, endPoint x: 316, endPoint y: 29, distance: 49.0
click at [268, 21] on icon at bounding box center [268, 27] width 18 height 20
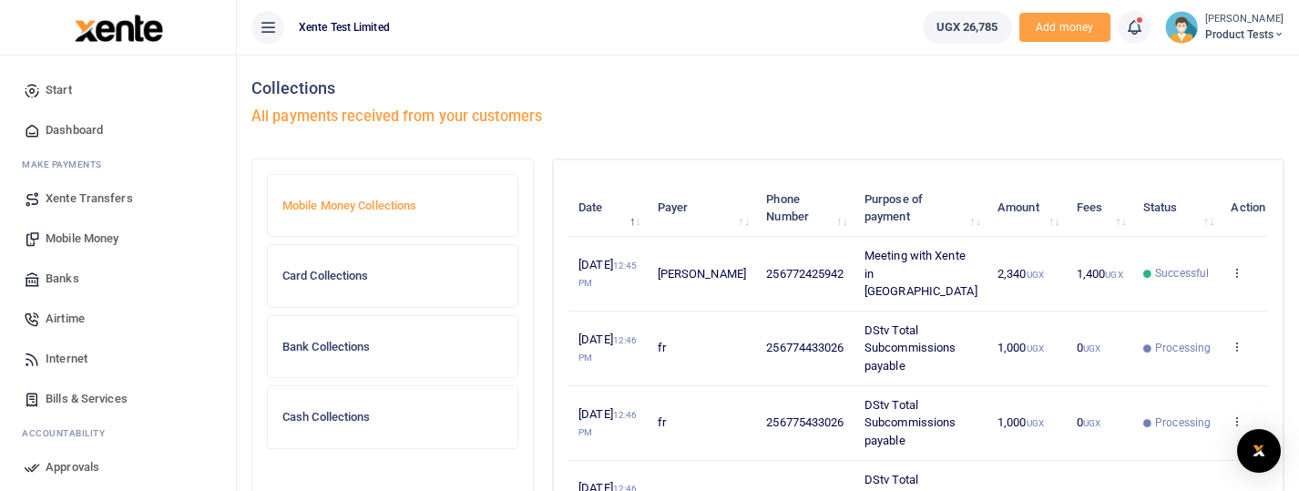
click at [267, 31] on icon at bounding box center [268, 27] width 18 height 20
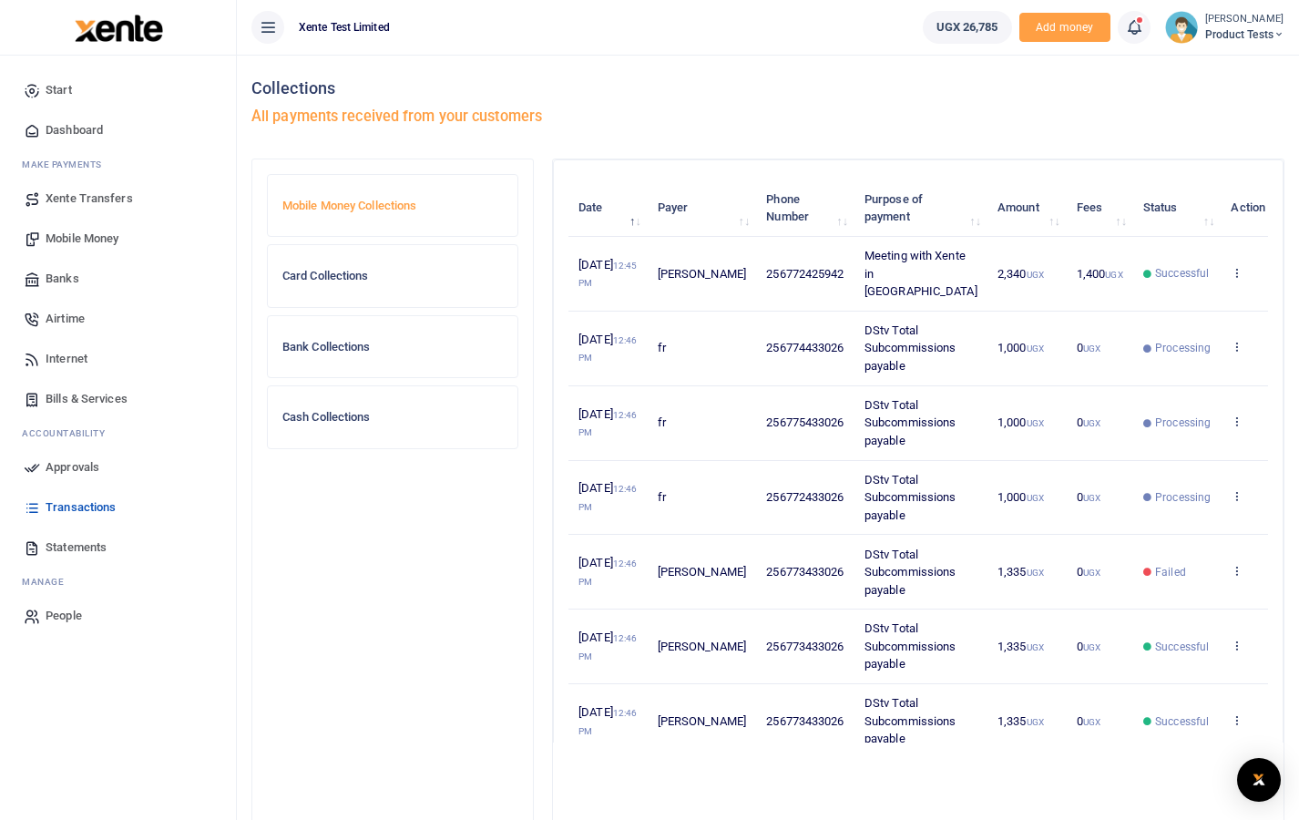
click at [256, 26] on button at bounding box center [267, 27] width 33 height 33
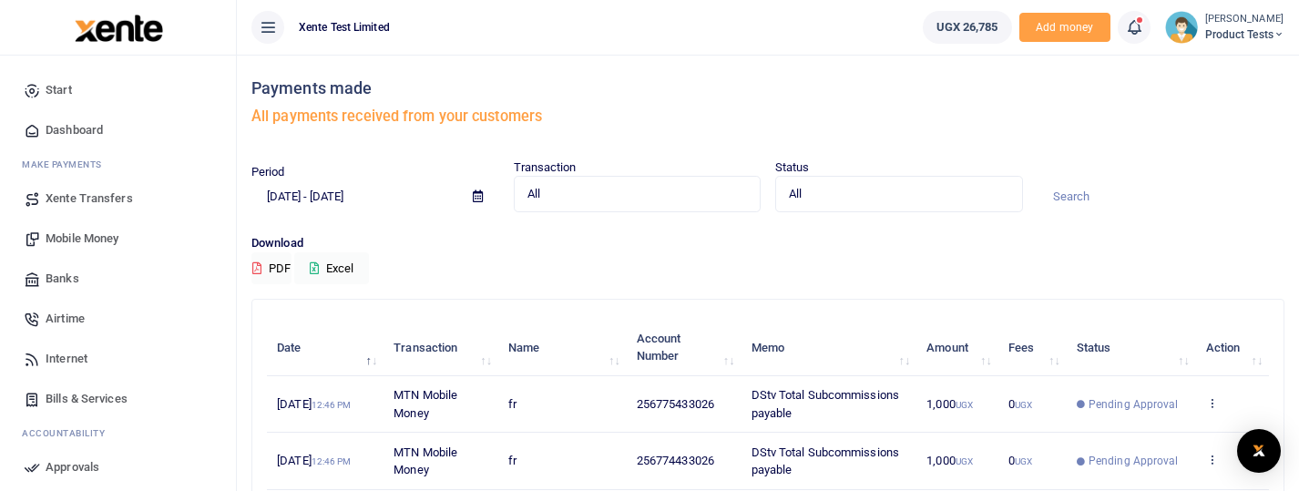
click at [259, 21] on icon at bounding box center [268, 27] width 18 height 20
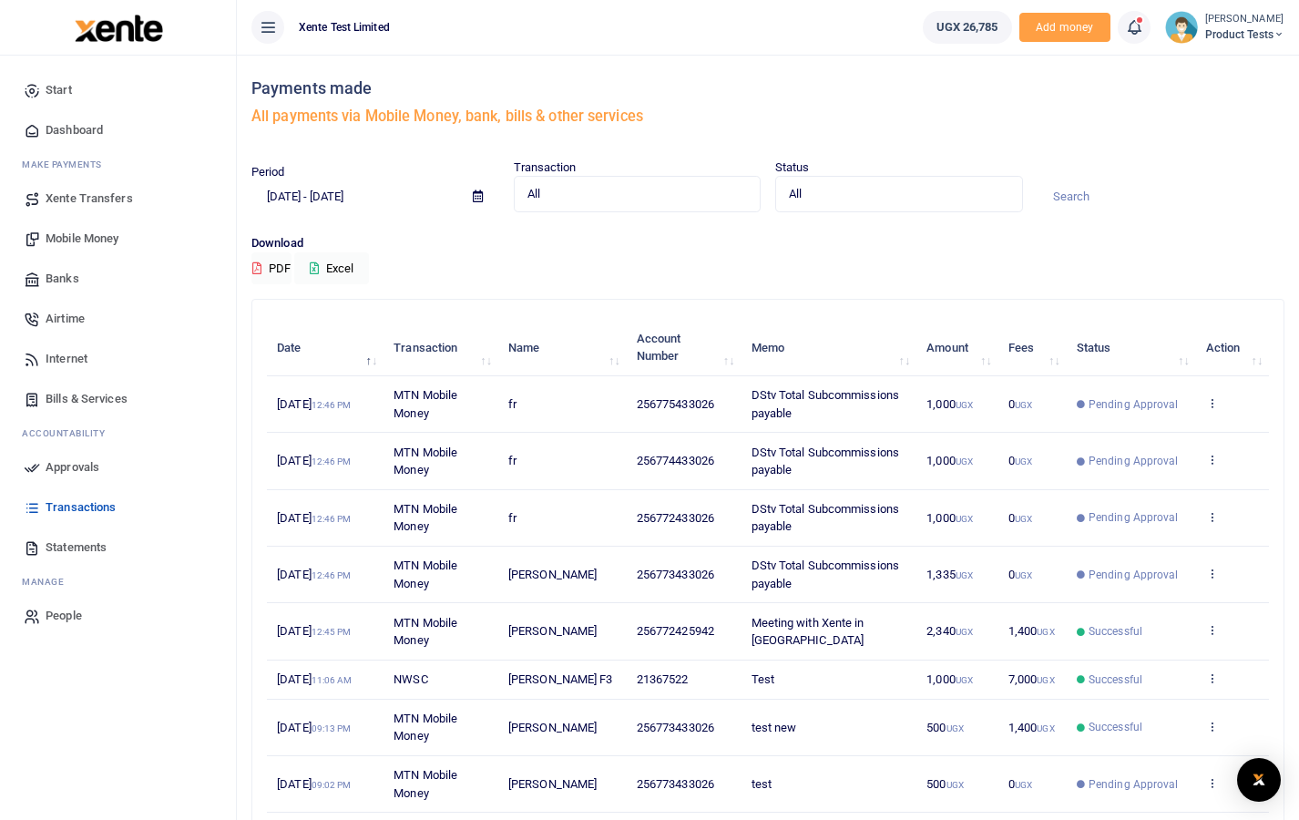
click at [267, 22] on icon at bounding box center [268, 27] width 18 height 20
click at [252, 25] on button at bounding box center [267, 27] width 33 height 33
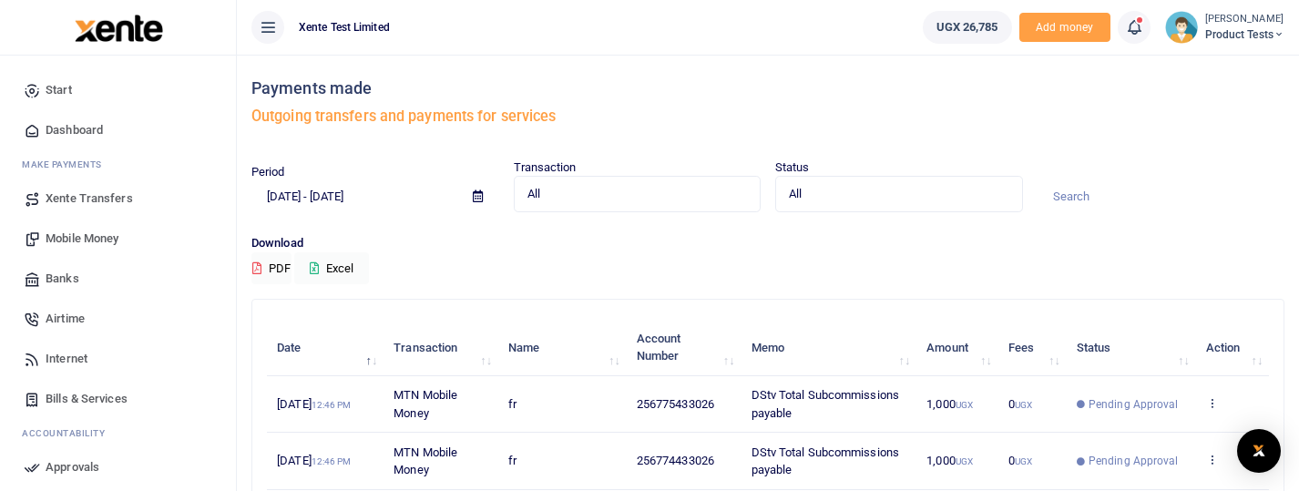
click at [273, 27] on icon at bounding box center [268, 27] width 18 height 20
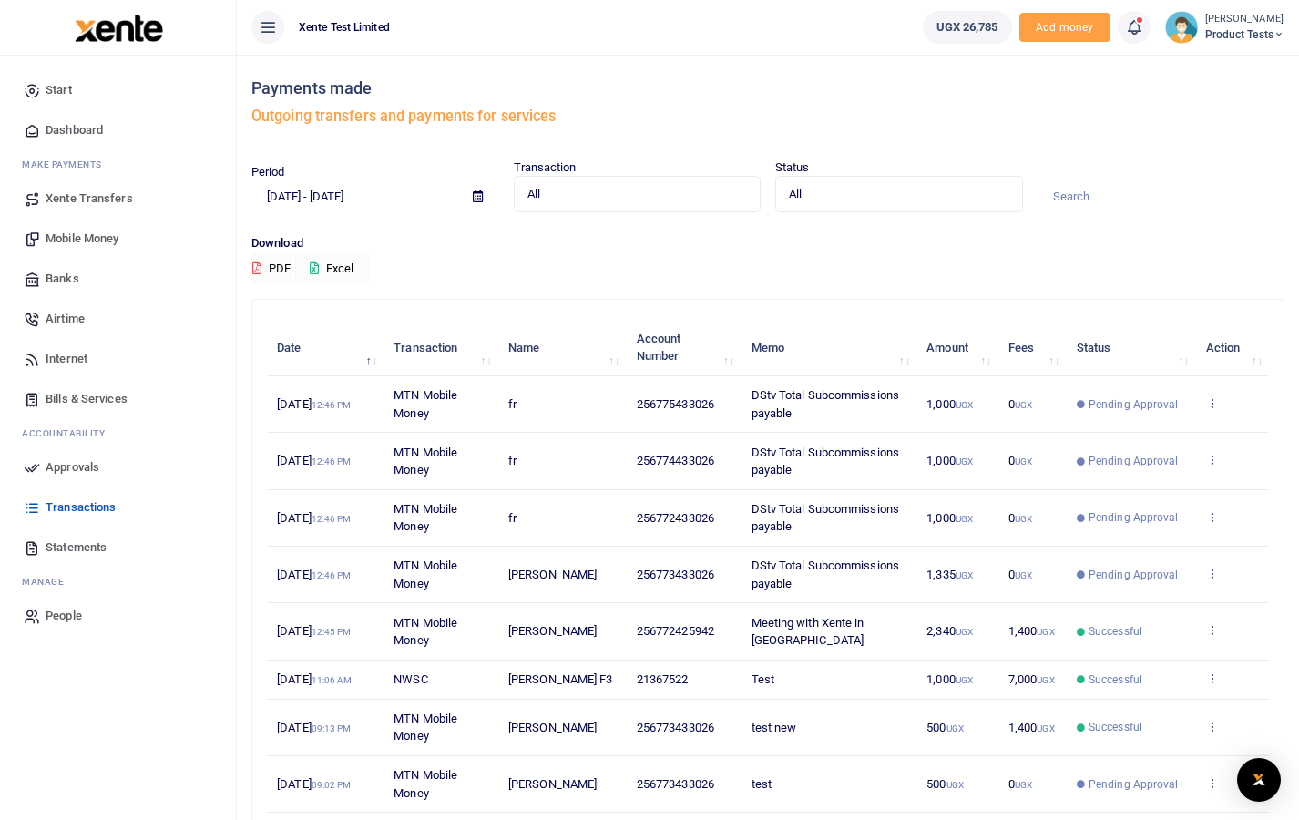
click at [273, 26] on icon at bounding box center [268, 27] width 18 height 20
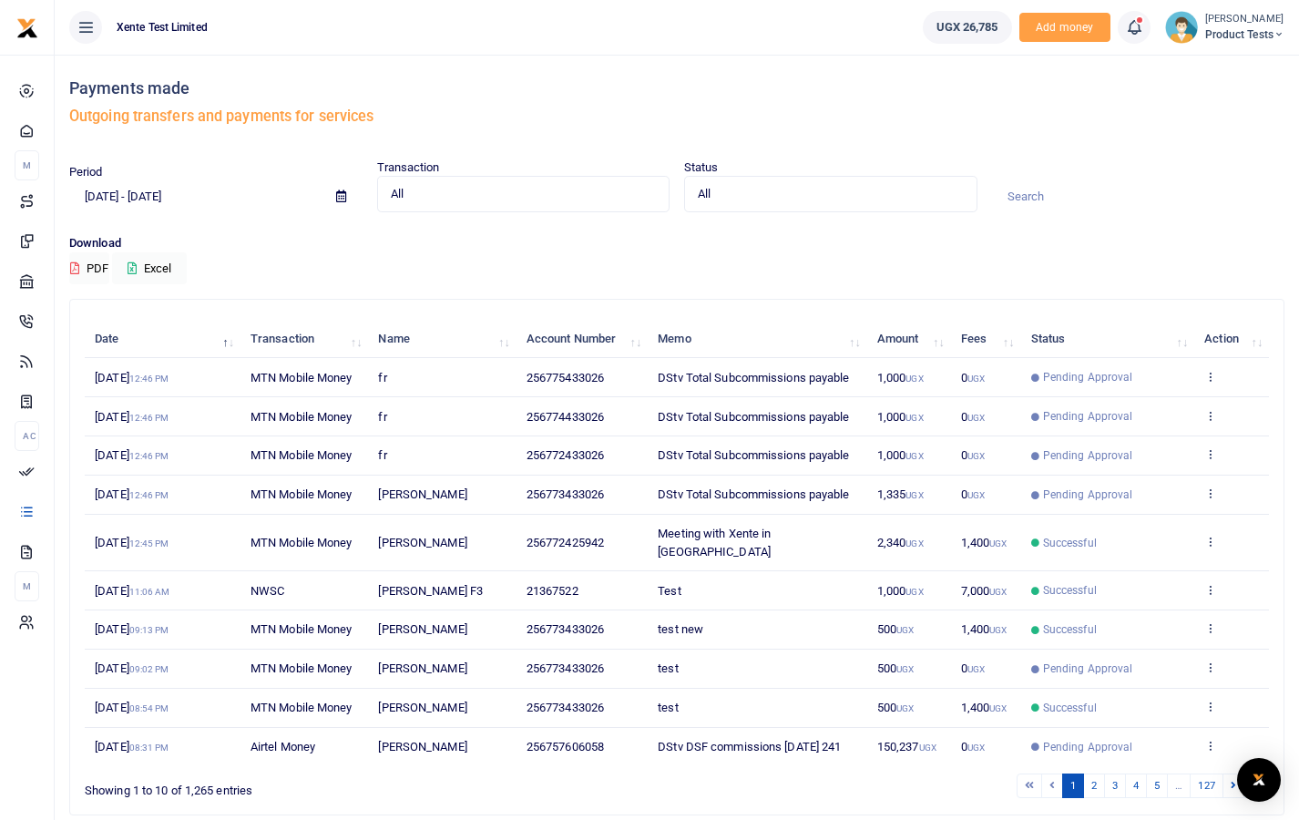
drag, startPoint x: 107, startPoint y: 242, endPoint x: 212, endPoint y: 108, distance: 170.6
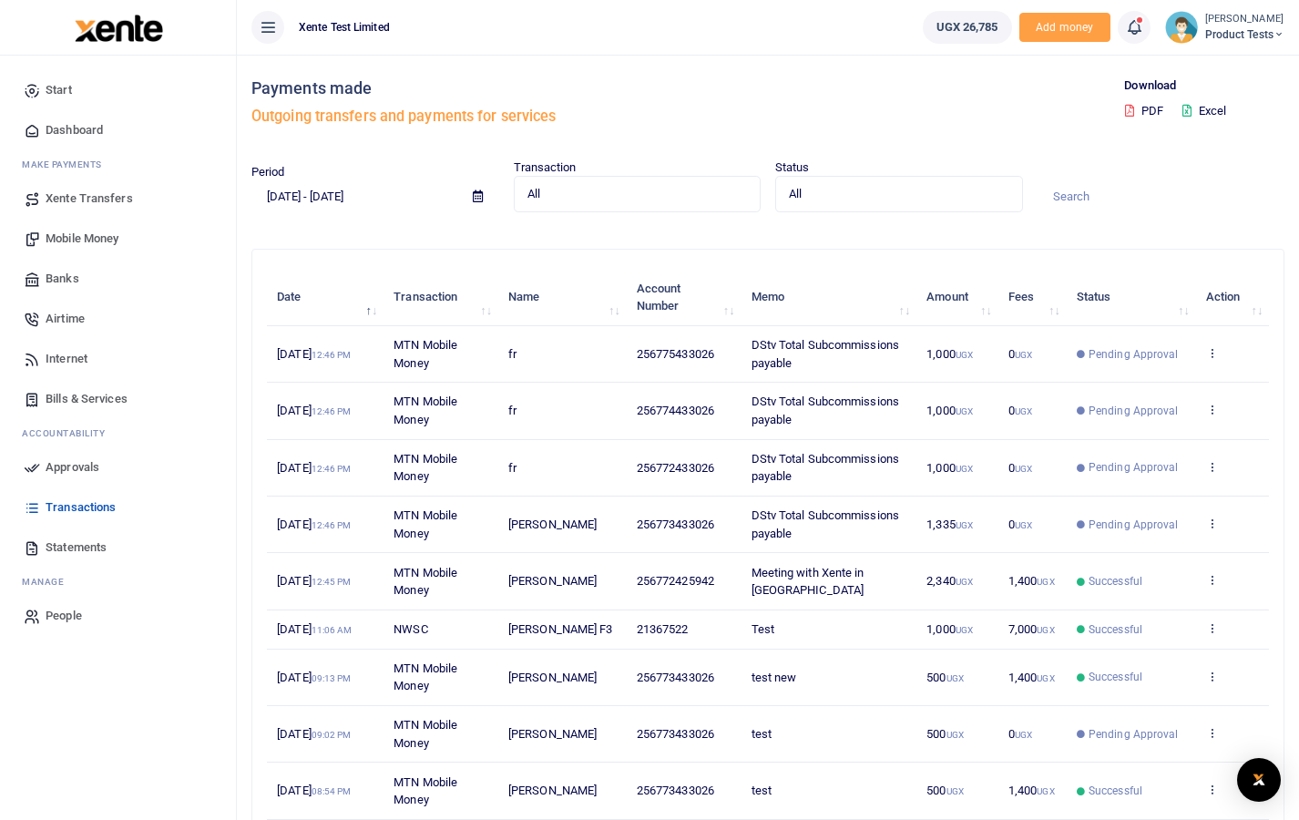
click at [271, 34] on icon at bounding box center [268, 27] width 18 height 20
click at [278, 16] on button at bounding box center [267, 27] width 33 height 33
click at [261, 22] on icon at bounding box center [268, 27] width 18 height 20
drag, startPoint x: 260, startPoint y: 22, endPoint x: 272, endPoint y: 40, distance: 22.2
click at [260, 22] on icon at bounding box center [268, 27] width 18 height 20
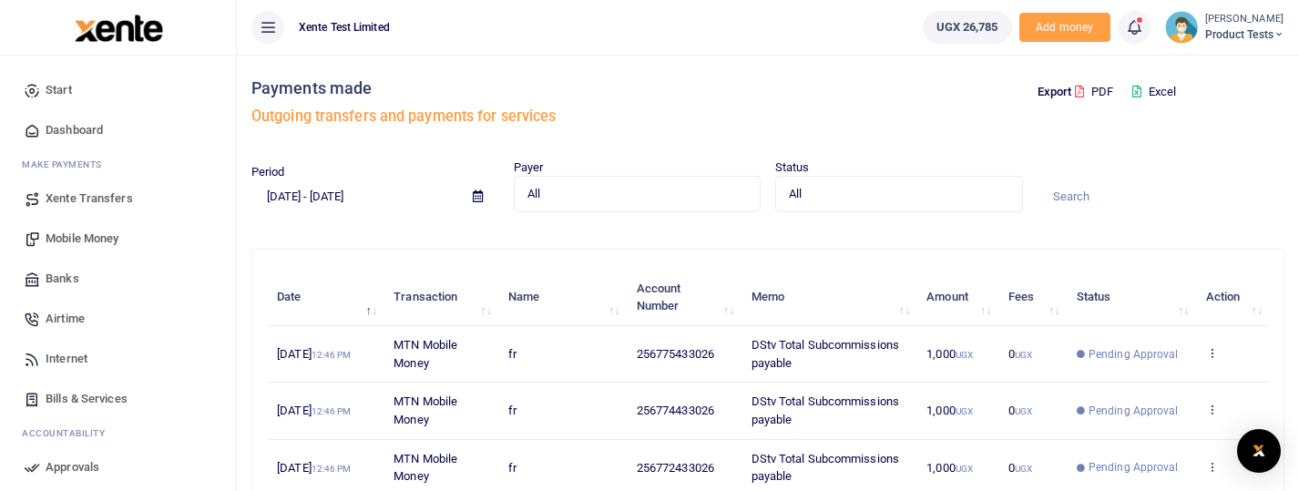
click at [271, 25] on icon at bounding box center [268, 27] width 18 height 20
